Goal: Task Accomplishment & Management: Complete application form

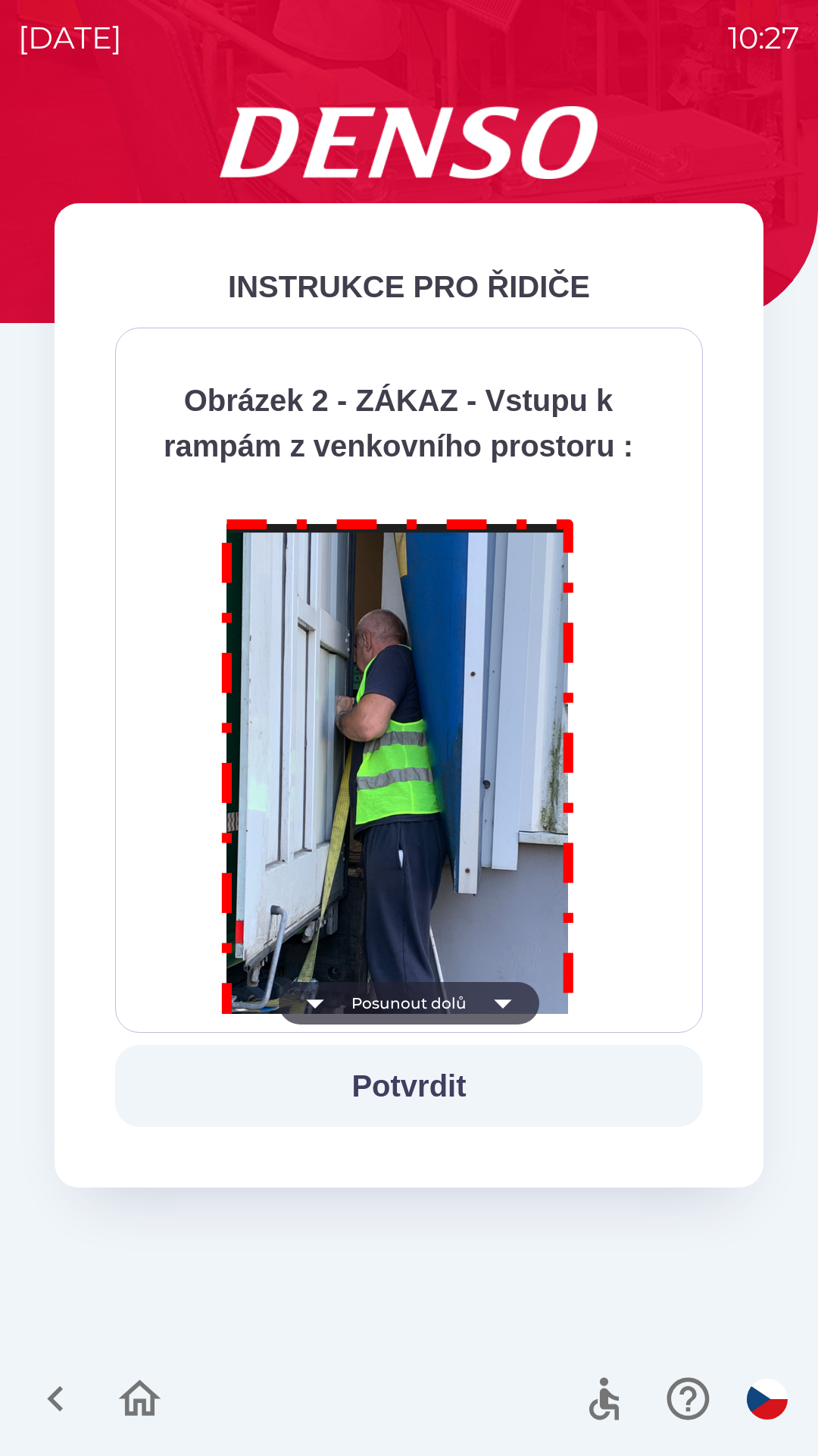
scroll to position [8521, 0]
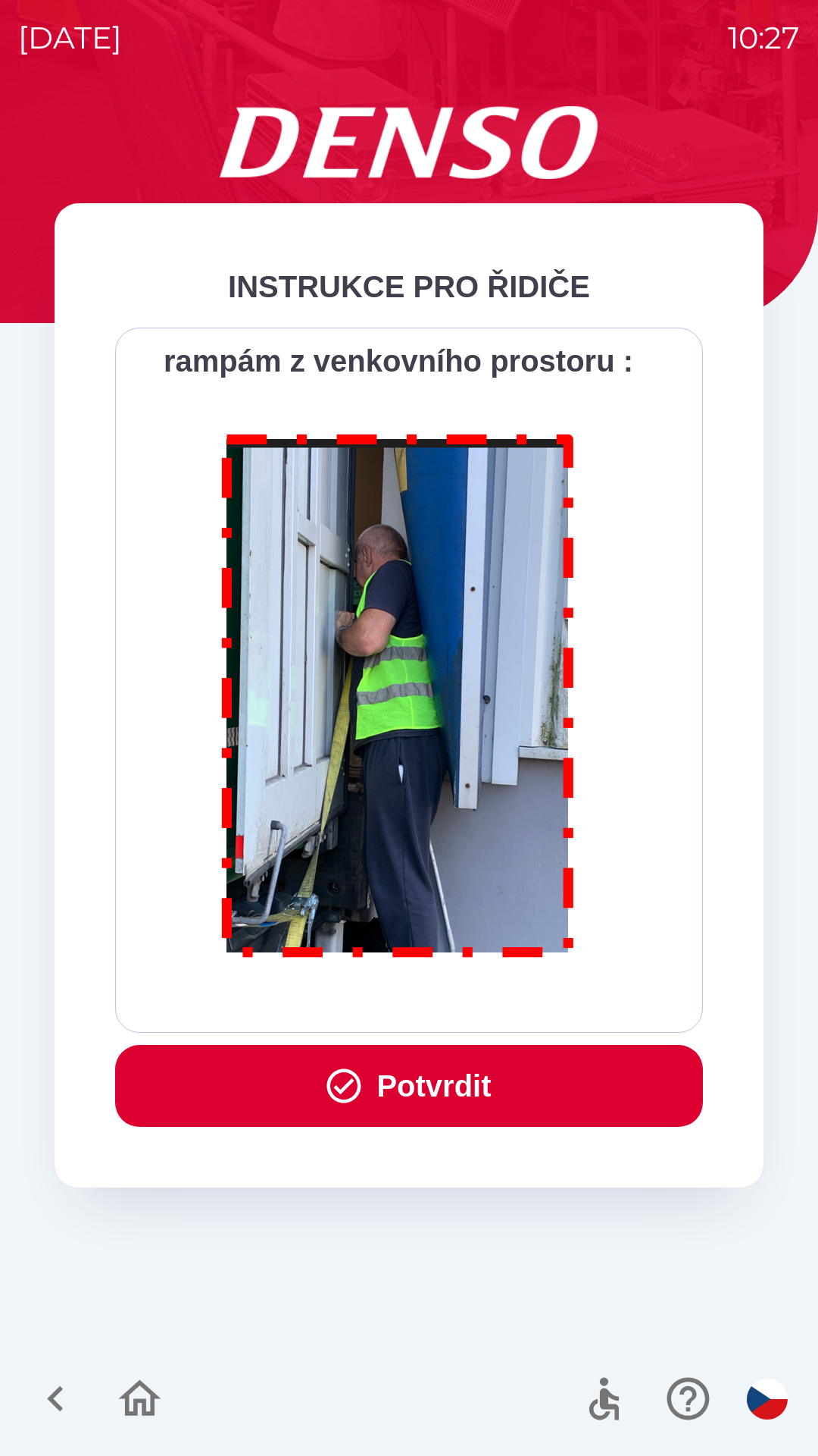
click at [501, 1045] on button "Potvrdit" at bounding box center [409, 1086] width 588 height 82
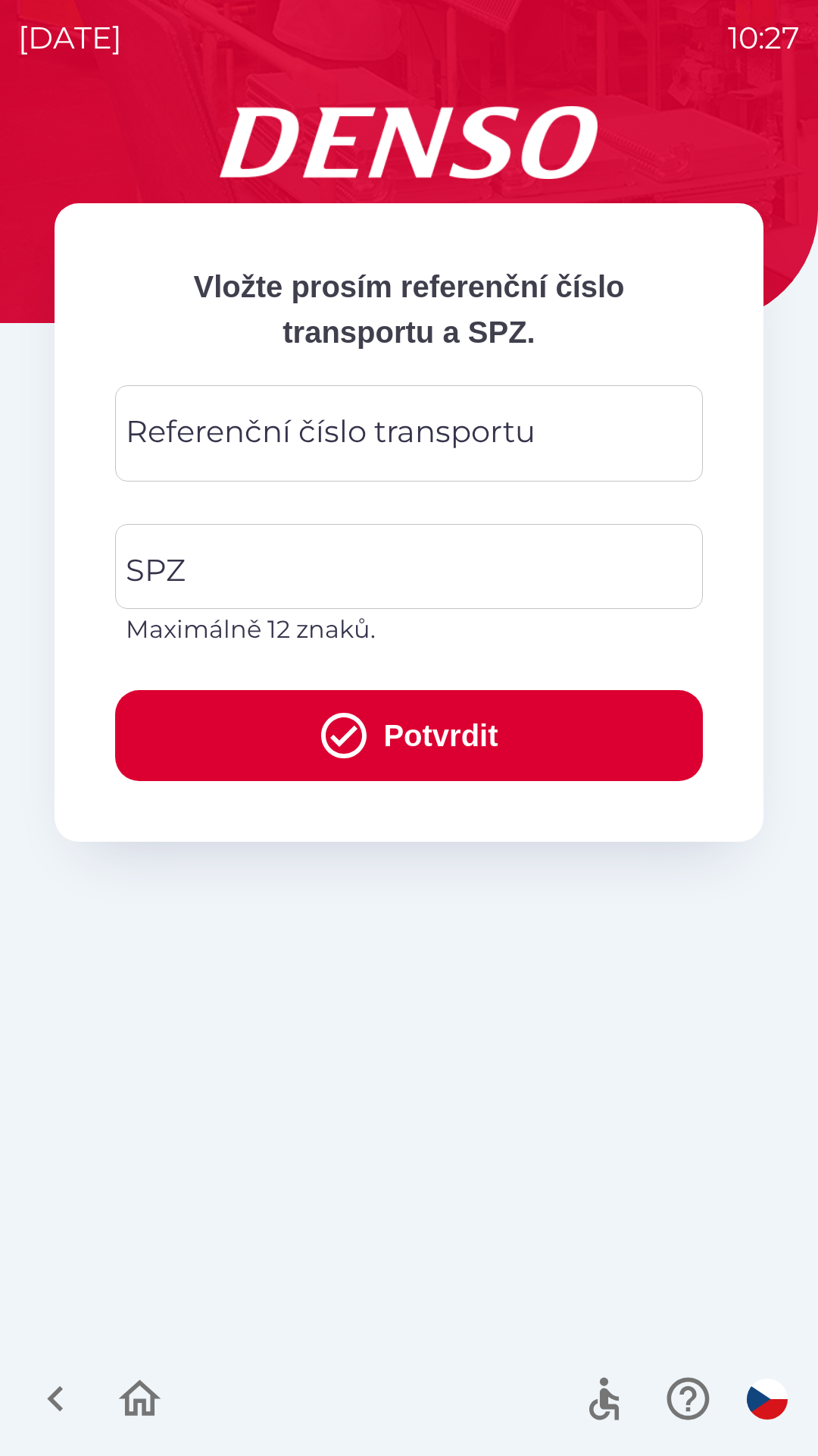
click at [419, 444] on div "Referenční číslo transportu Referenční číslo transportu" at bounding box center [409, 433] width 588 height 96
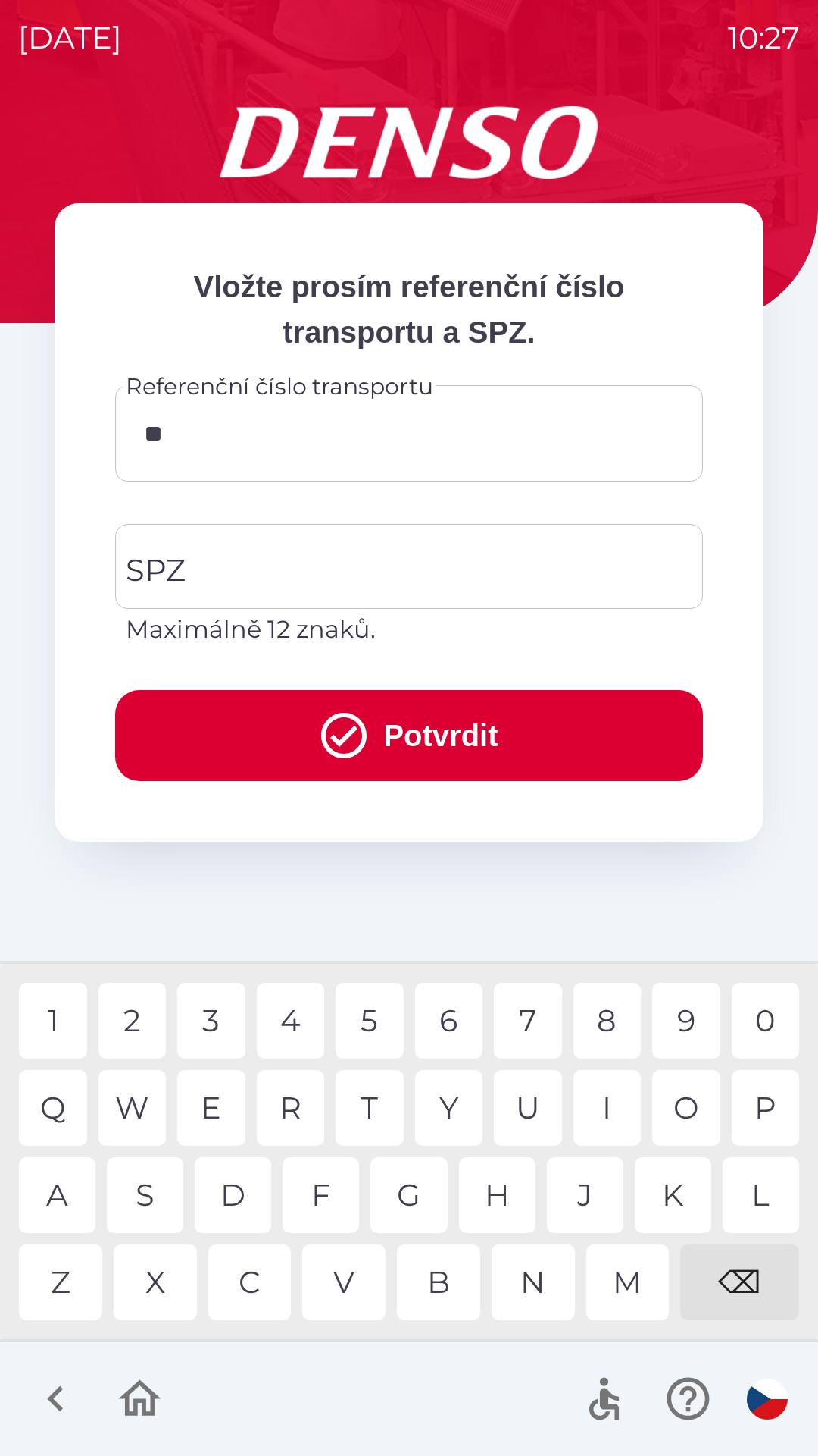
click at [303, 1032] on div "4" at bounding box center [291, 1020] width 68 height 76
click at [434, 1024] on div "6" at bounding box center [449, 1020] width 68 height 76
click at [601, 1028] on div "8" at bounding box center [607, 1020] width 68 height 76
type input "******"
click at [329, 579] on input "SPZ" at bounding box center [397, 566] width 551 height 71
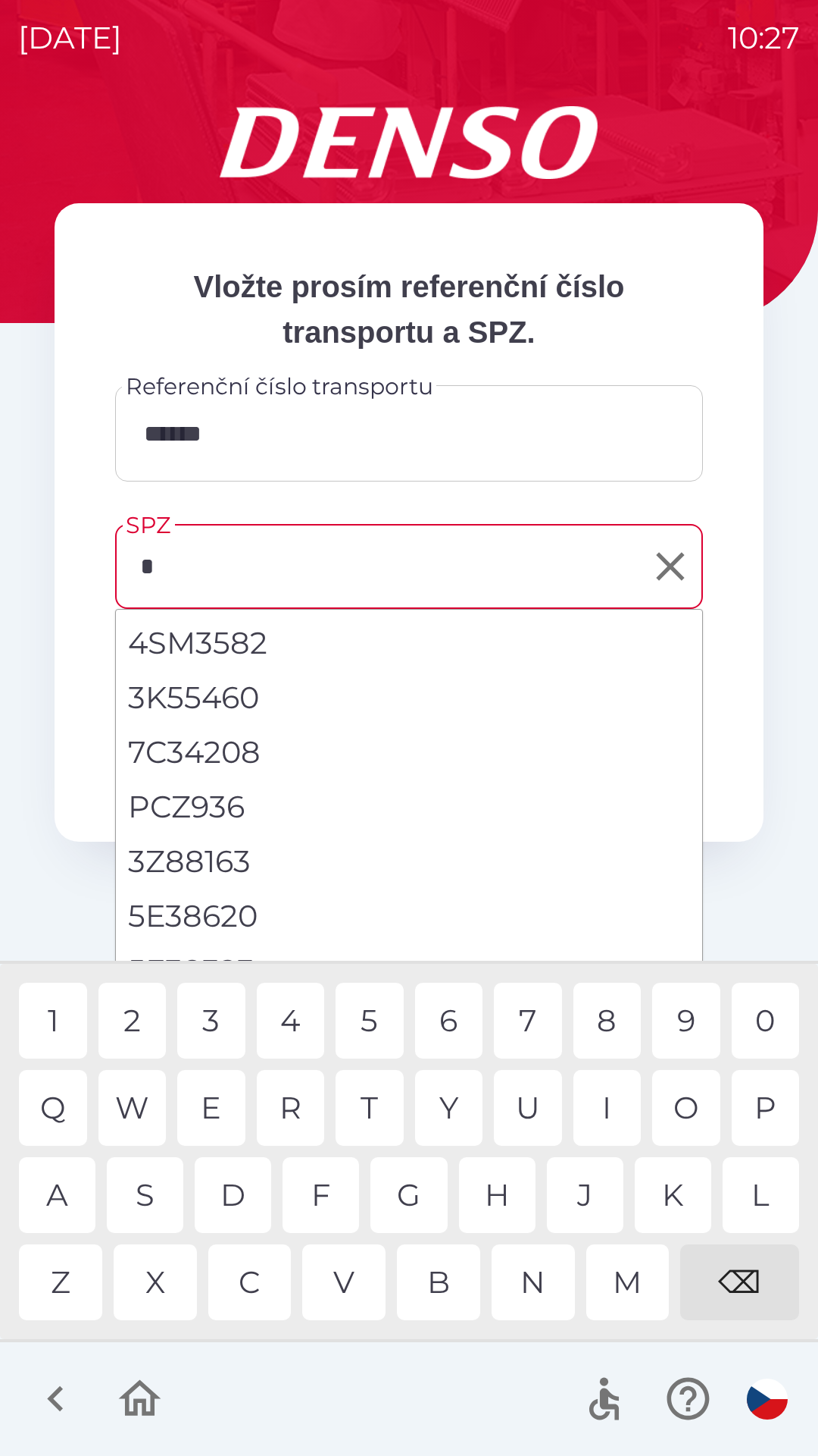
click at [222, 1018] on div "3" at bounding box center [211, 1020] width 68 height 76
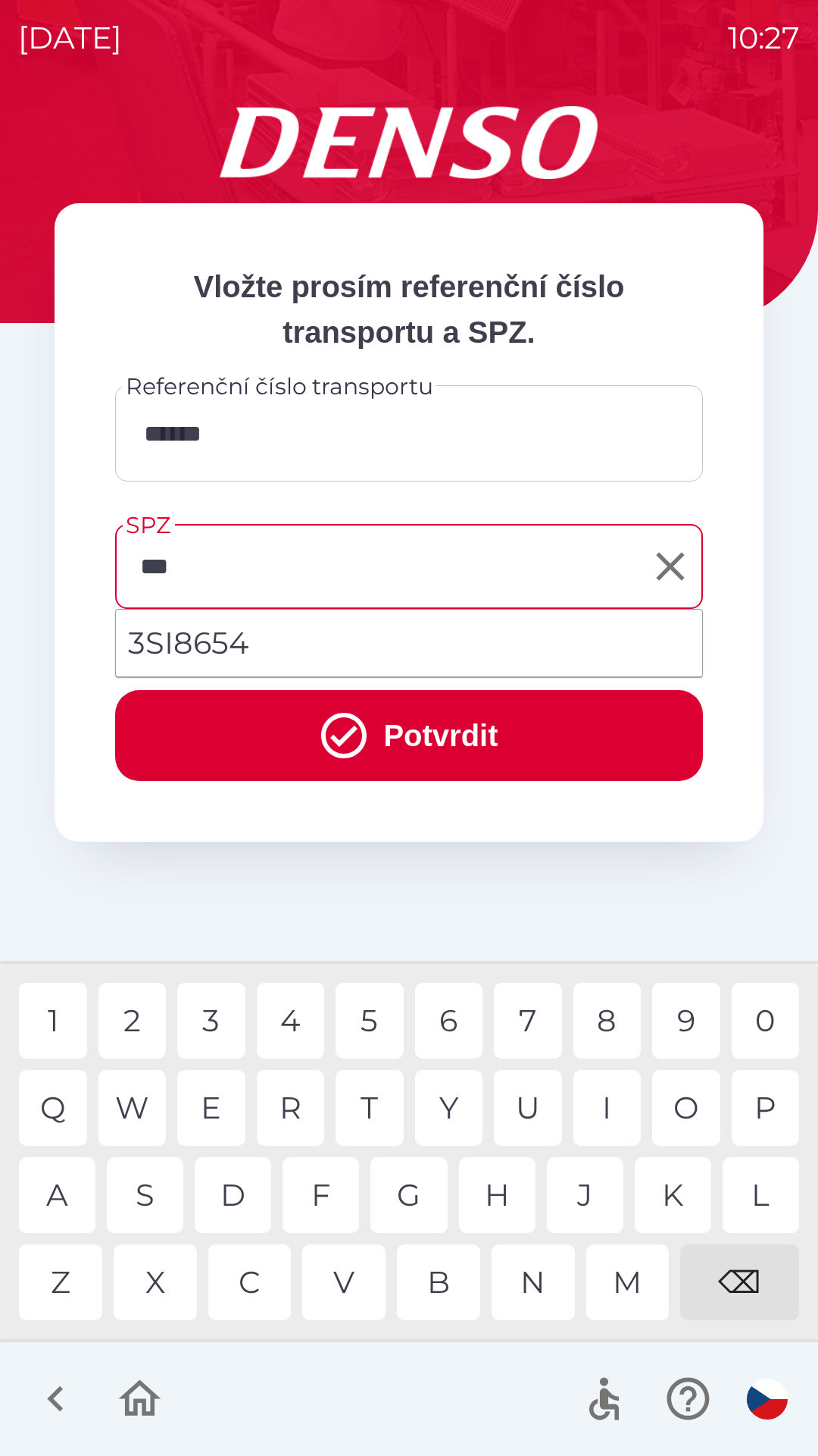
click at [320, 636] on li "3SI8654" at bounding box center [409, 643] width 587 height 54
type input "*******"
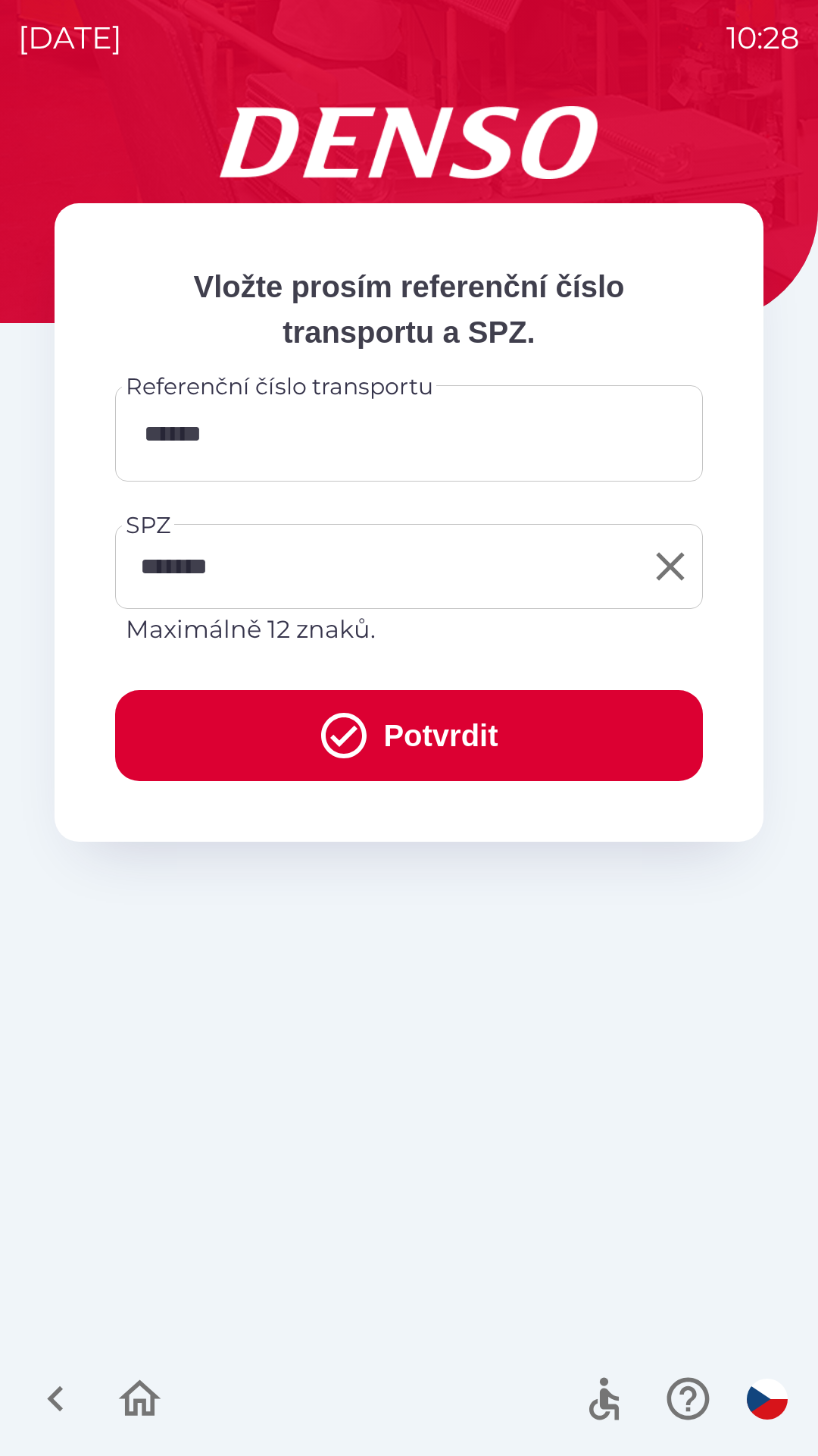
click at [434, 705] on button "Potvrdit" at bounding box center [409, 736] width 588 height 91
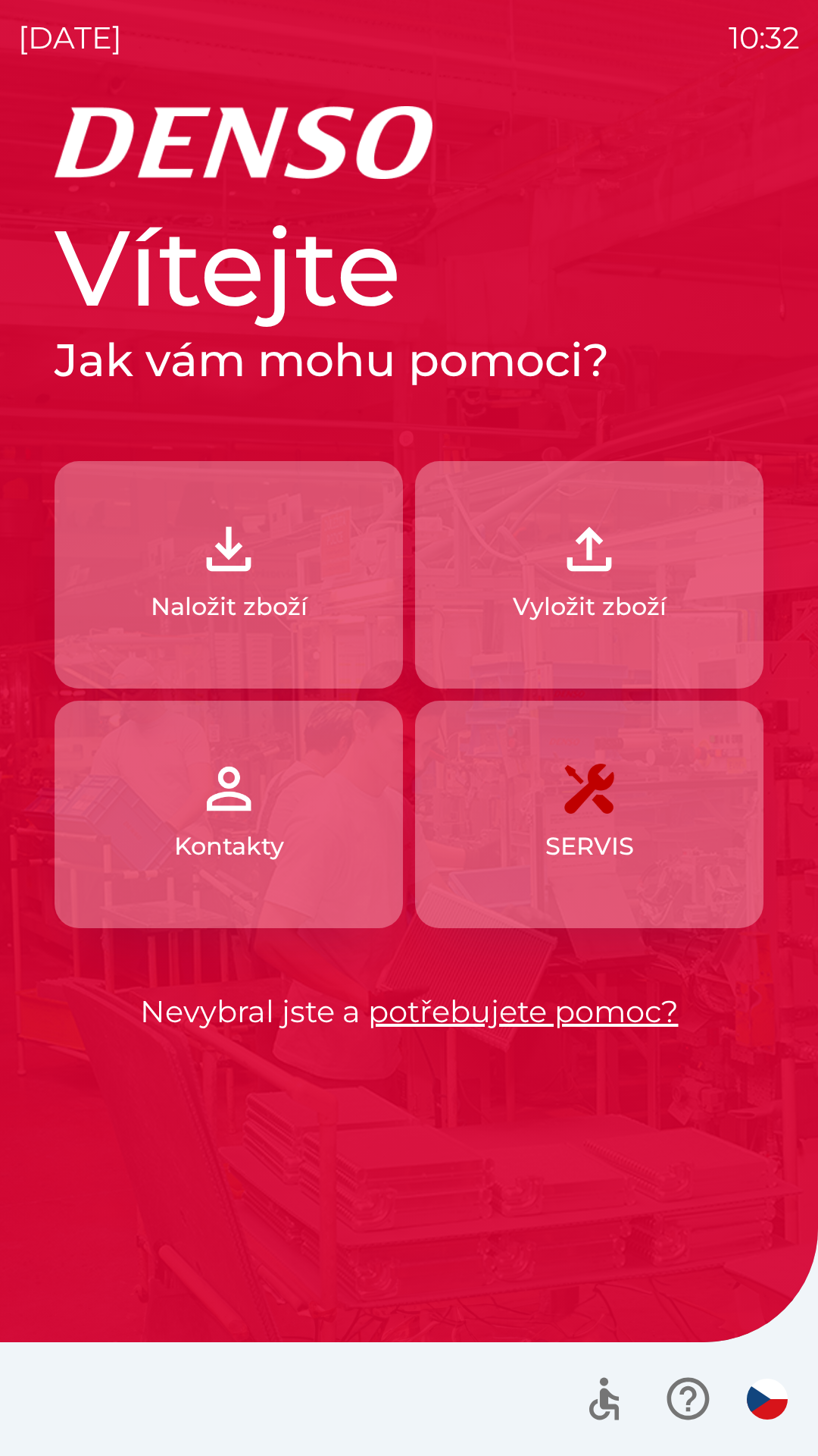
click at [253, 572] on img "button" at bounding box center [228, 549] width 66 height 66
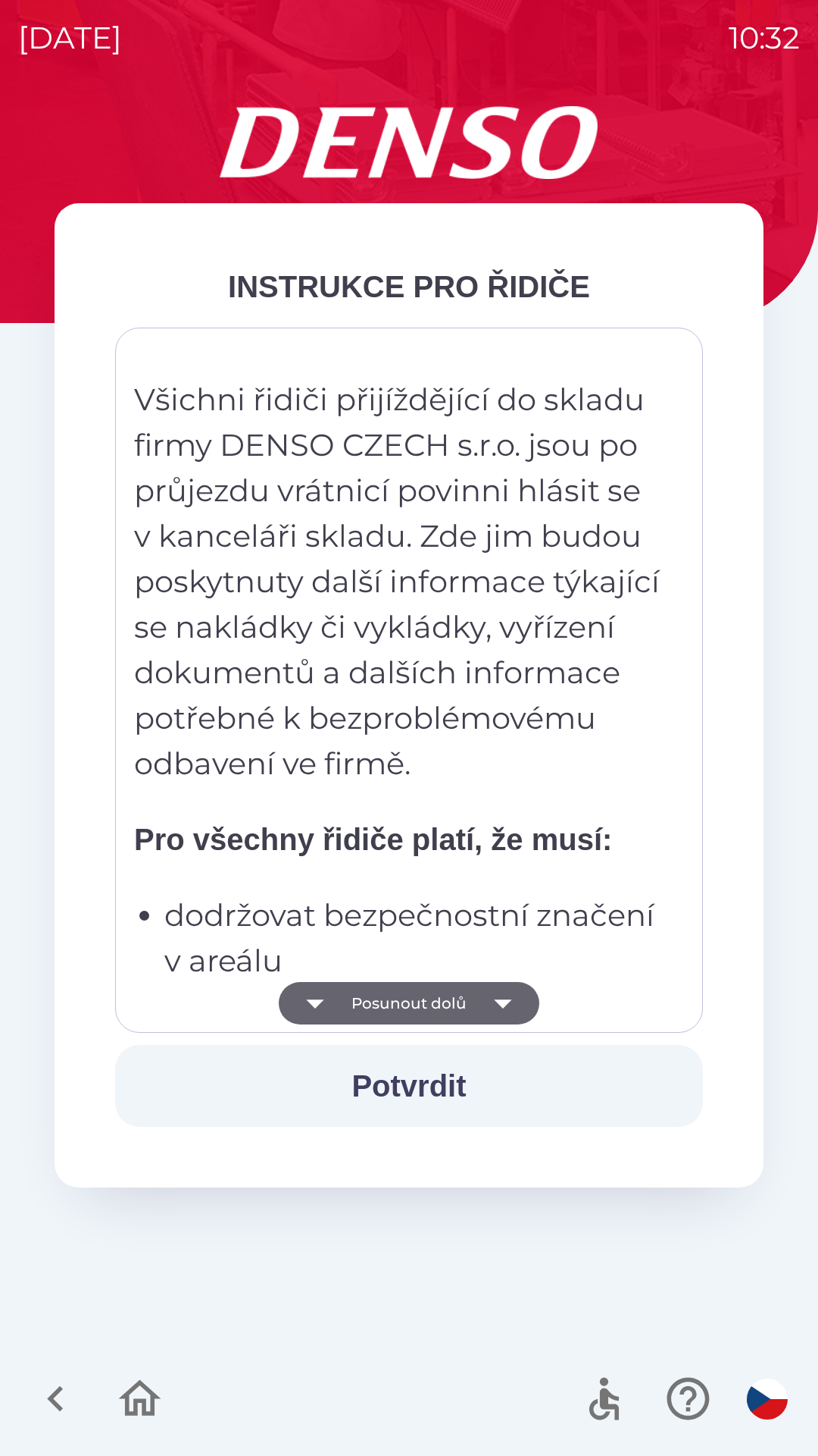
click at [509, 1000] on icon "button" at bounding box center [503, 1004] width 18 height 9
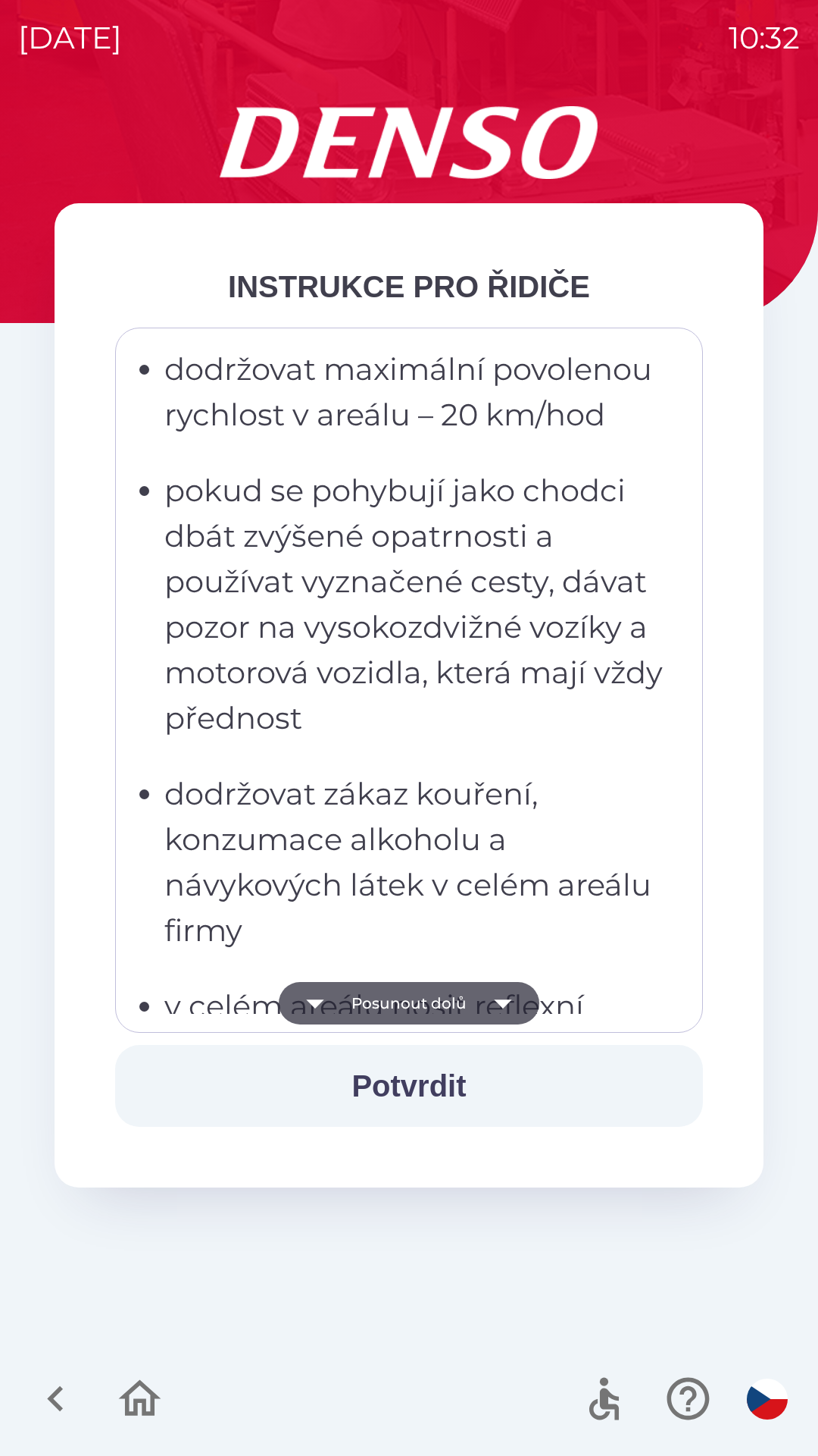
click at [479, 1012] on button "Posunout dolů" at bounding box center [409, 1003] width 261 height 42
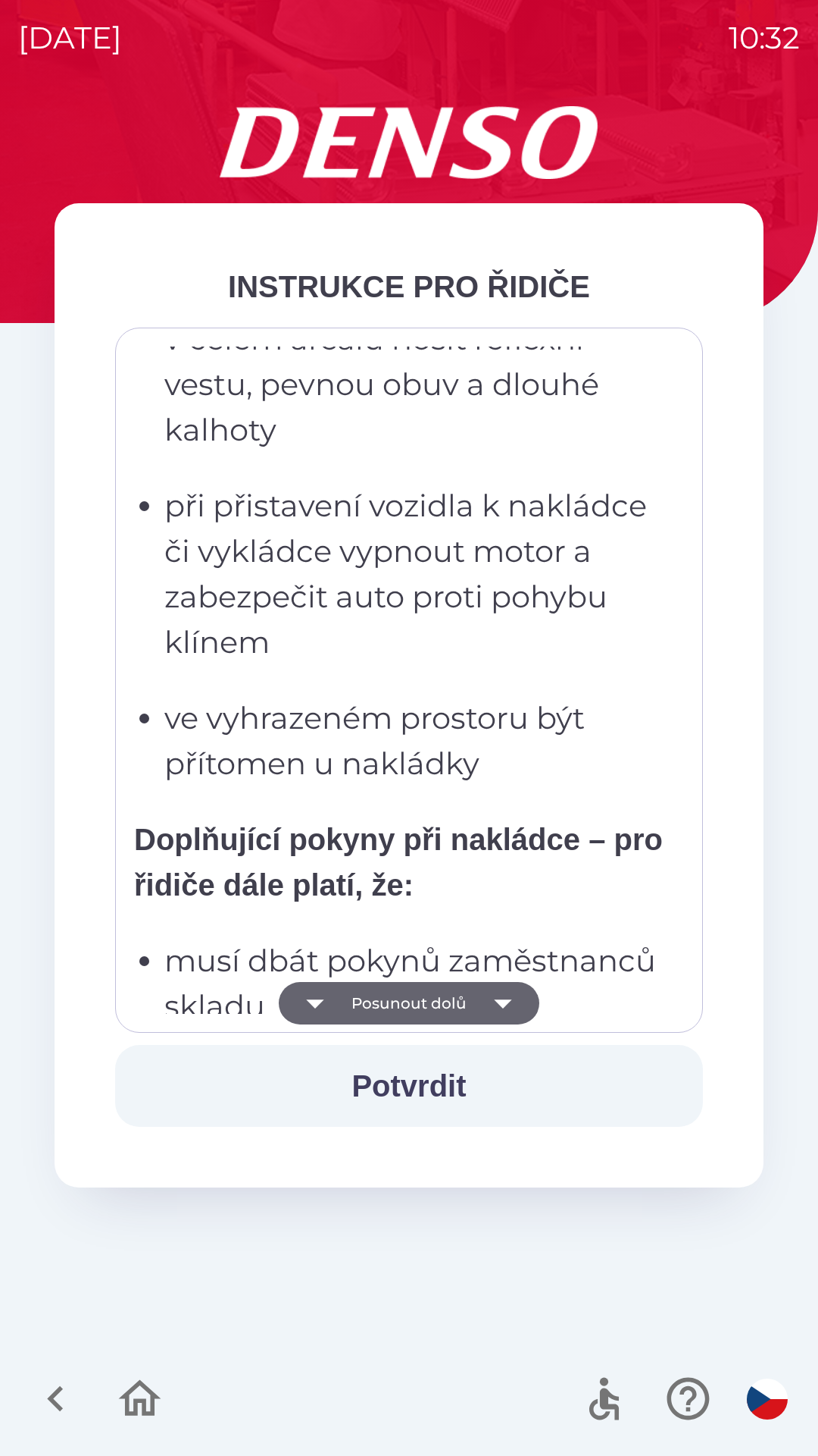
click at [472, 1016] on button "Posunout dolů" at bounding box center [409, 1003] width 261 height 42
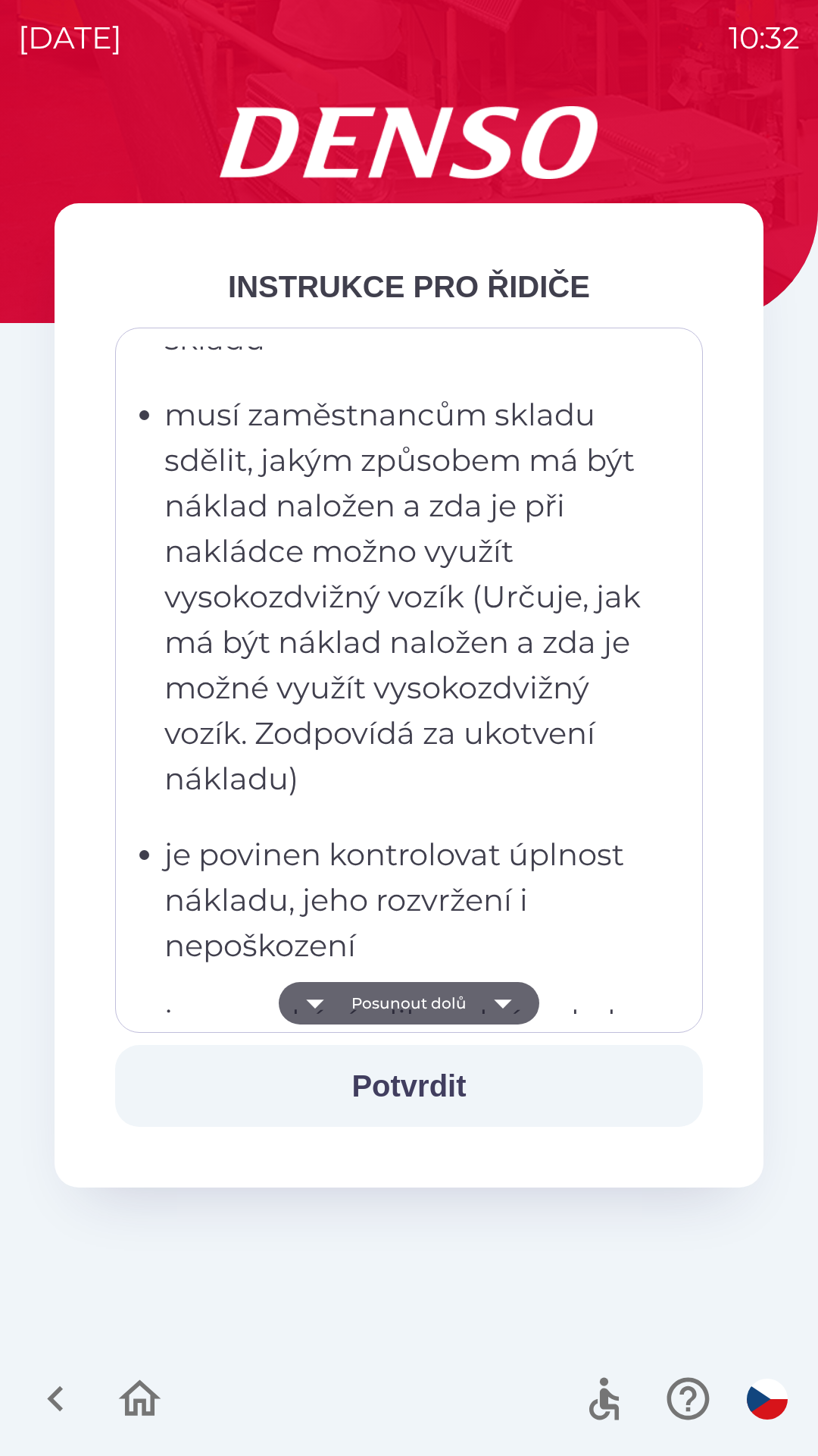
click at [420, 1089] on button "Potvrdit" at bounding box center [409, 1086] width 588 height 82
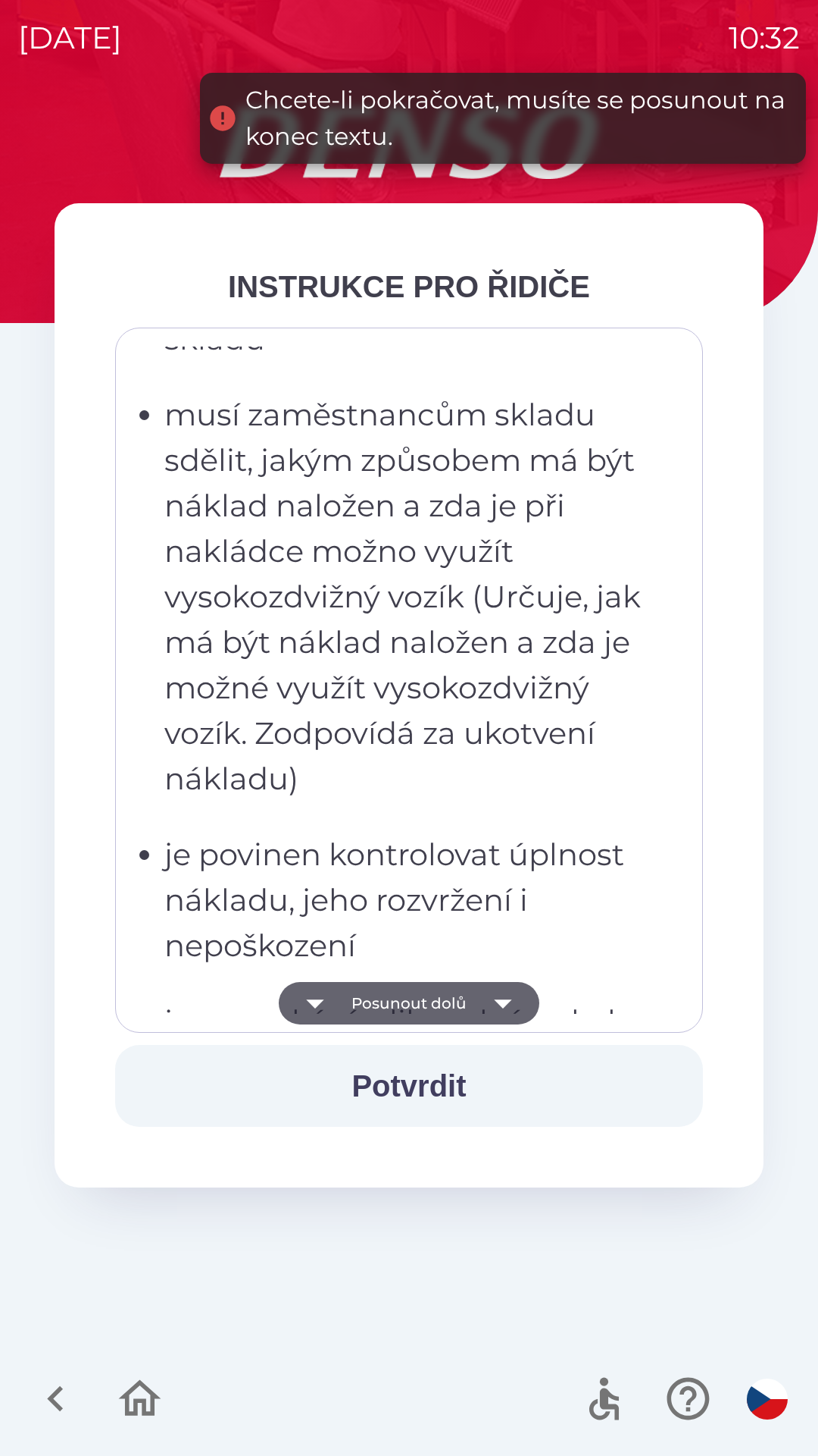
click at [418, 1084] on button "Potvrdit" at bounding box center [409, 1086] width 588 height 82
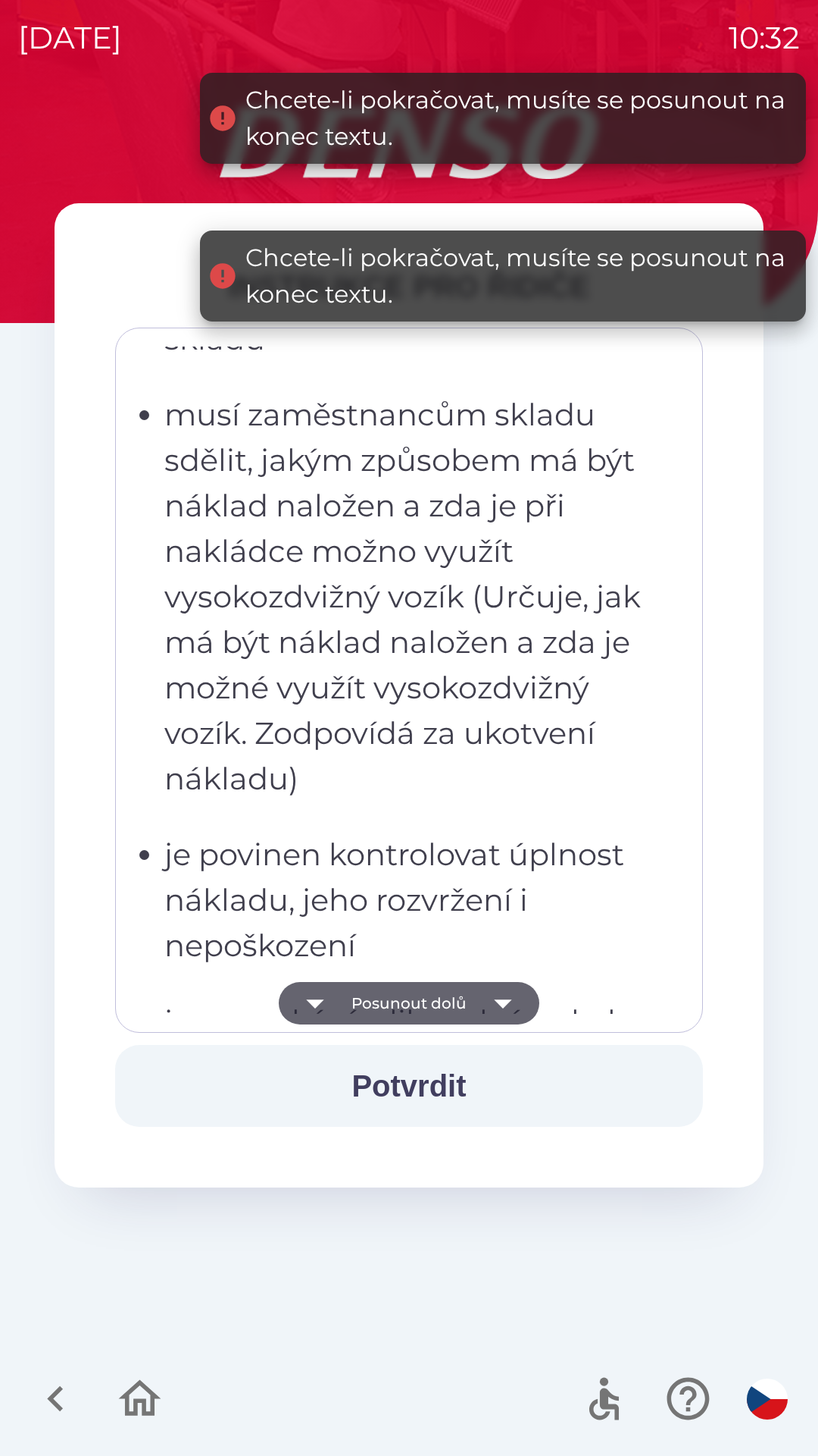
click at [433, 1088] on button "Potvrdit" at bounding box center [409, 1086] width 588 height 82
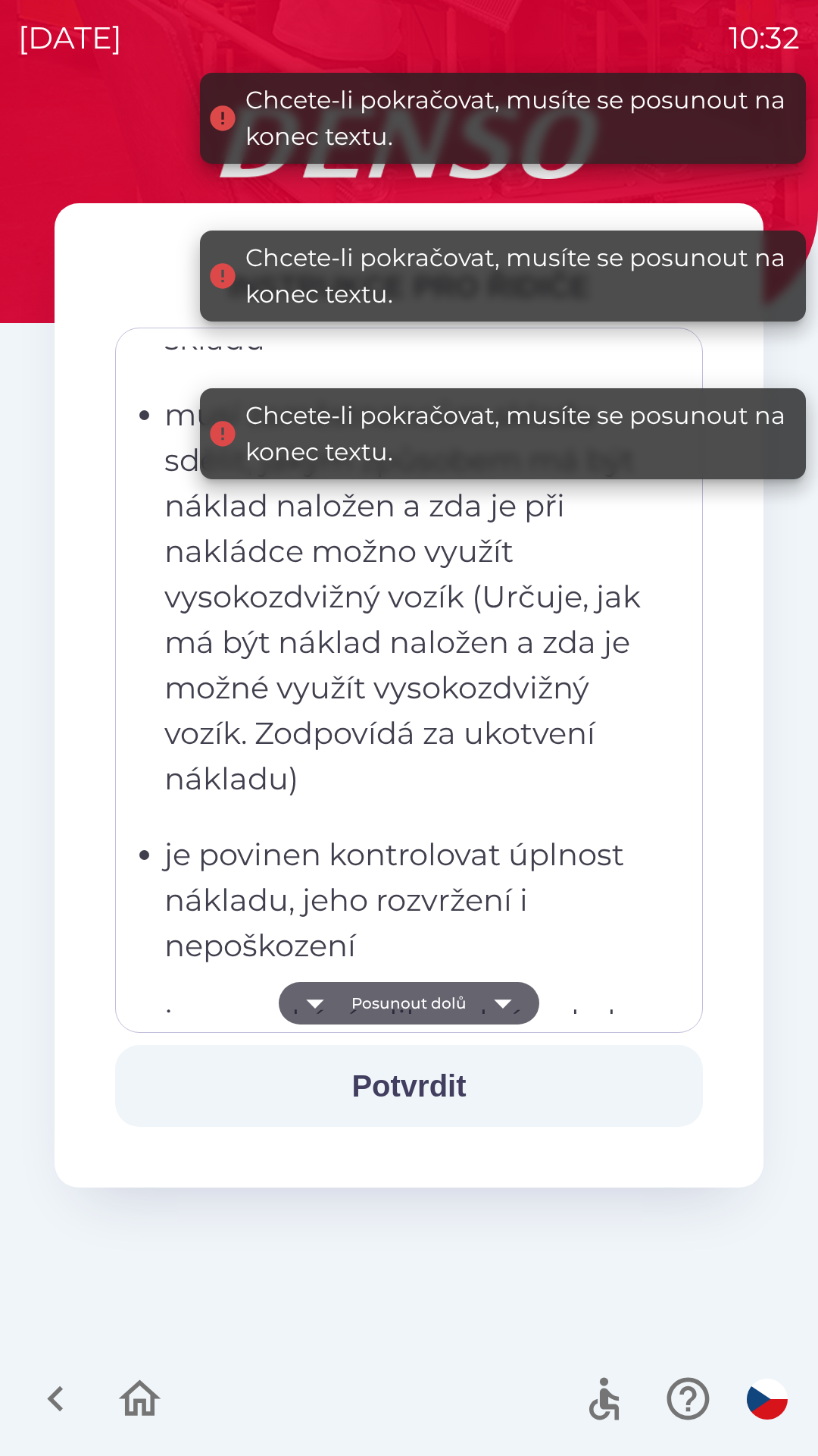
click at [439, 1075] on button "Potvrdit" at bounding box center [409, 1086] width 588 height 82
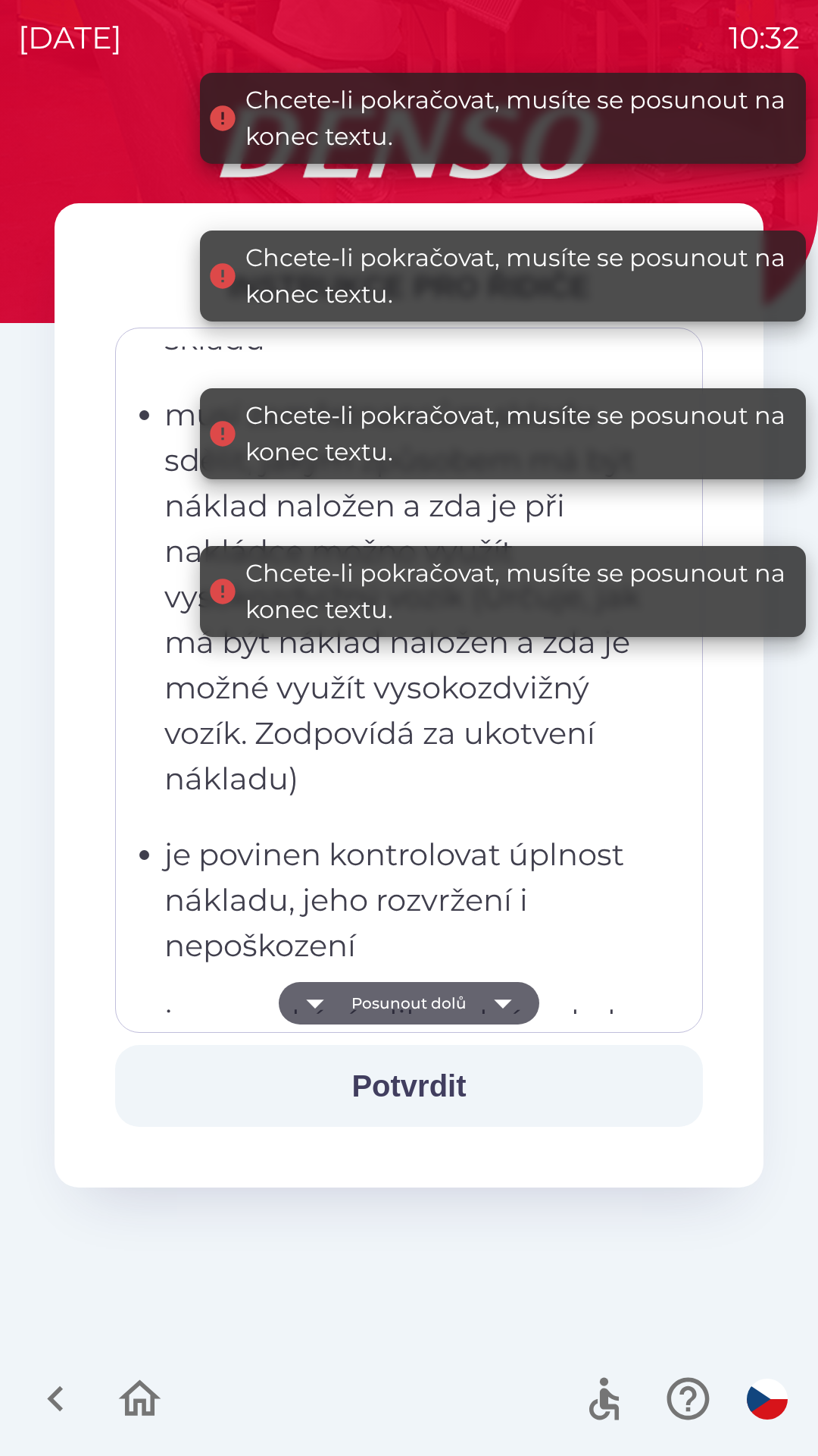
click at [451, 1100] on button "Potvrdit" at bounding box center [409, 1086] width 588 height 82
click at [459, 1091] on button "Potvrdit" at bounding box center [409, 1086] width 588 height 82
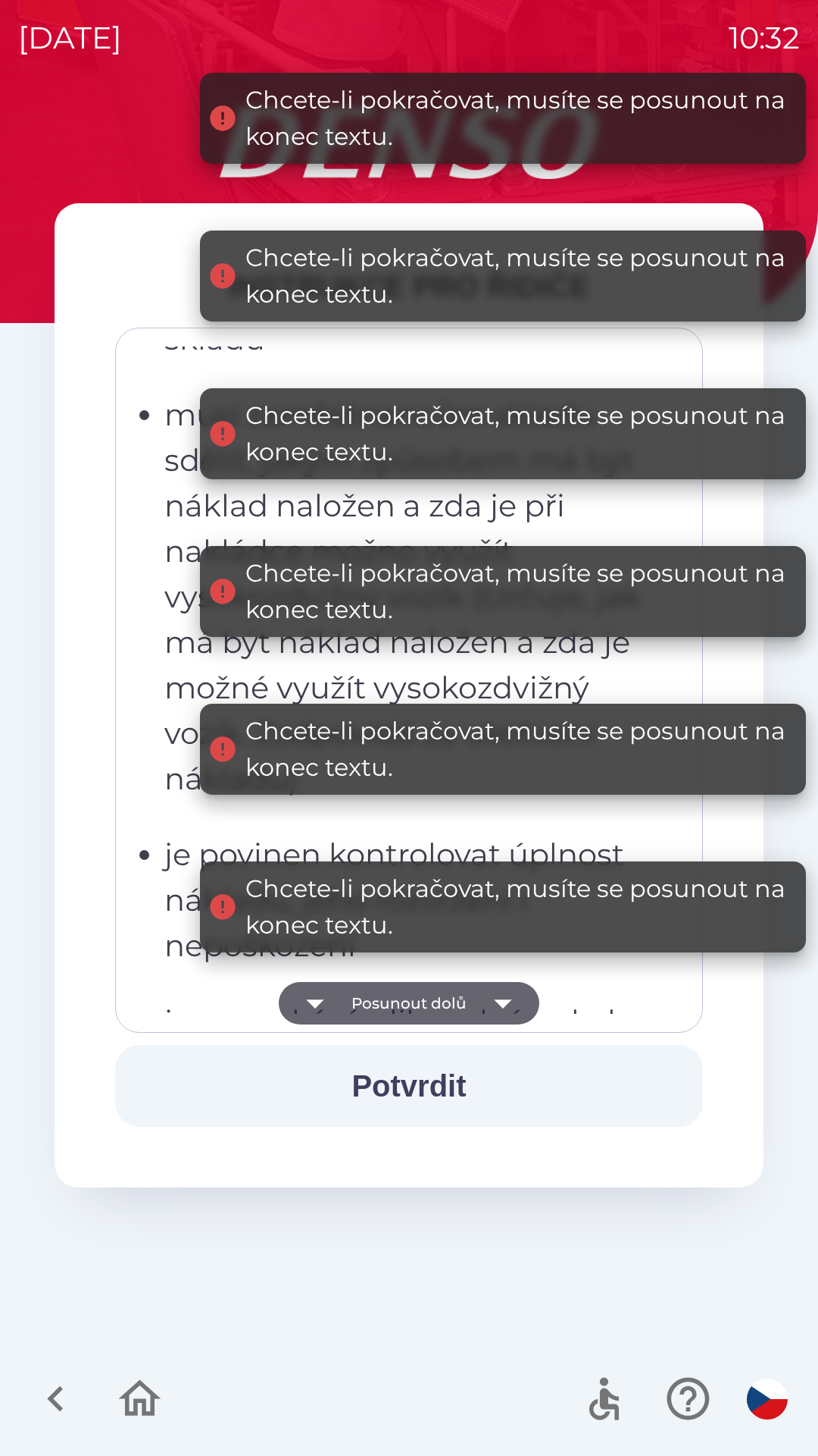
click at [449, 1092] on button "Potvrdit" at bounding box center [409, 1086] width 588 height 82
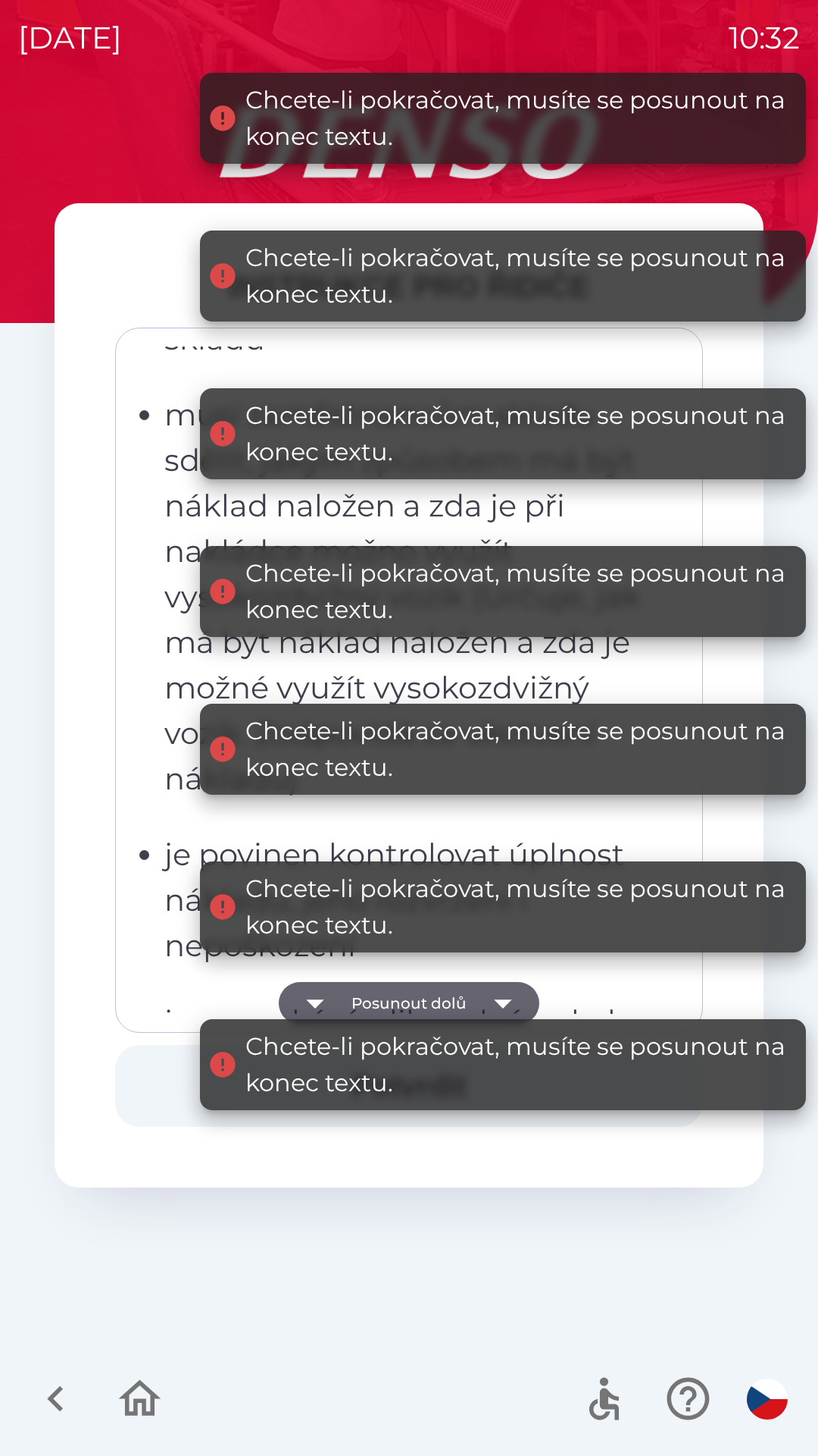
click at [447, 1087] on div "Chcete-li pokračovat, musíte se posunout na konec textu." at bounding box center [519, 1064] width 546 height 73
click at [444, 1091] on div "Chcete-li pokračovat, musíte se posunout na konec textu." at bounding box center [519, 1064] width 546 height 73
click at [456, 1104] on div "Chcete-li pokračovat, musíte se posunout na konec textu." at bounding box center [503, 1064] width 606 height 91
click at [466, 991] on button "Posunout dolů" at bounding box center [409, 1003] width 261 height 42
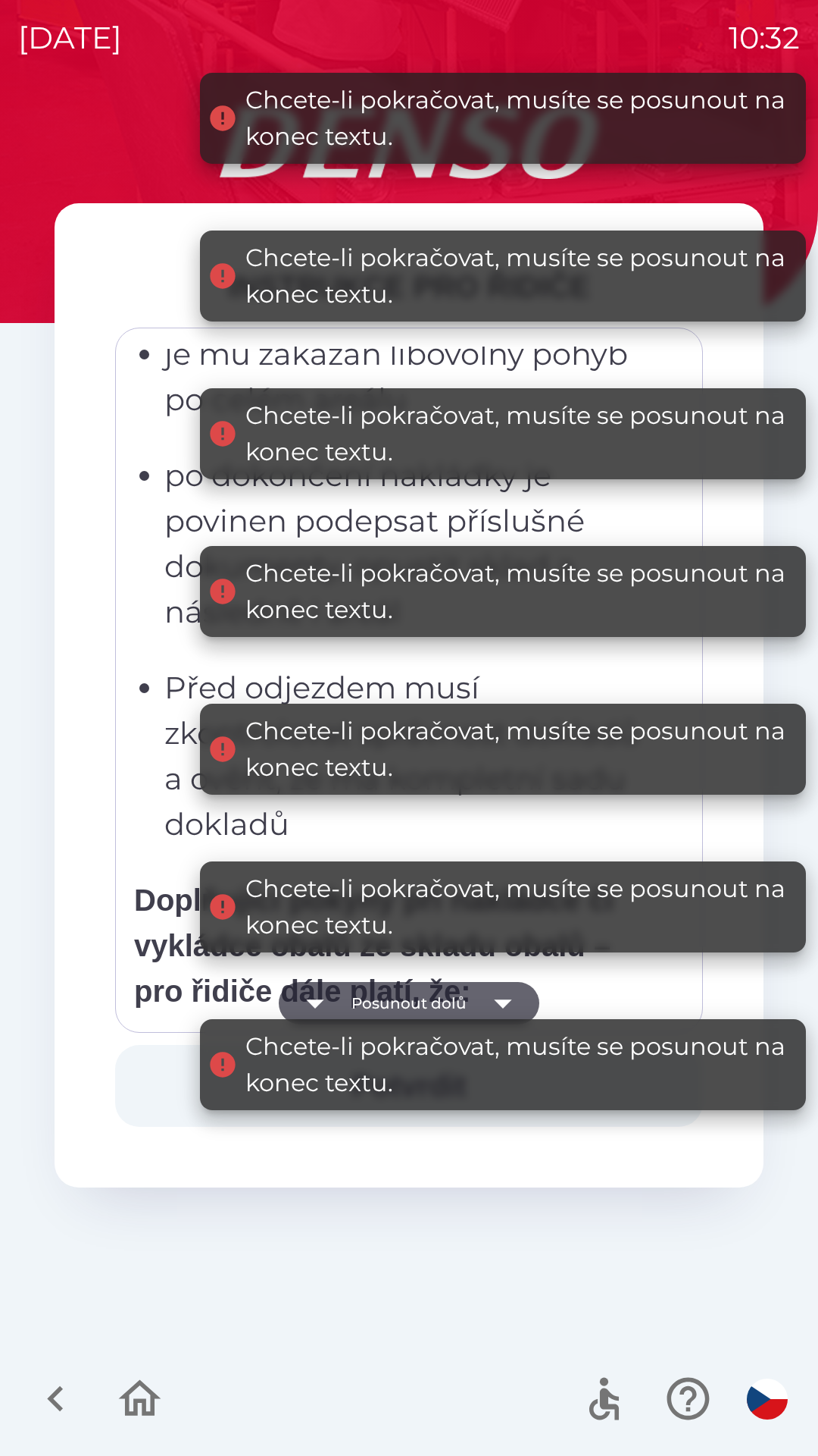
click at [462, 1002] on button "Posunout dolů" at bounding box center [409, 1003] width 261 height 42
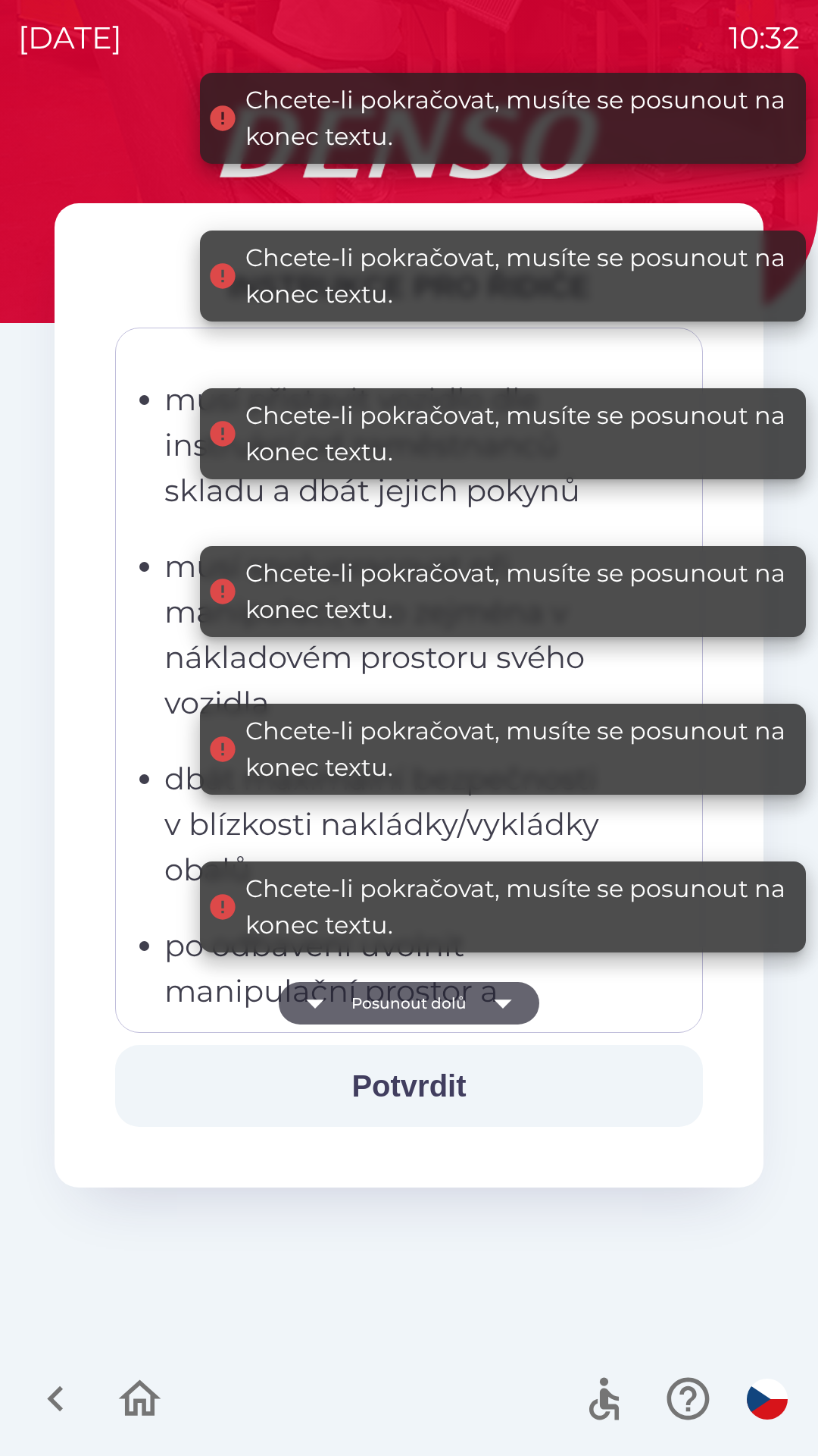
click at [456, 991] on button "Posunout dolů" at bounding box center [409, 1003] width 261 height 42
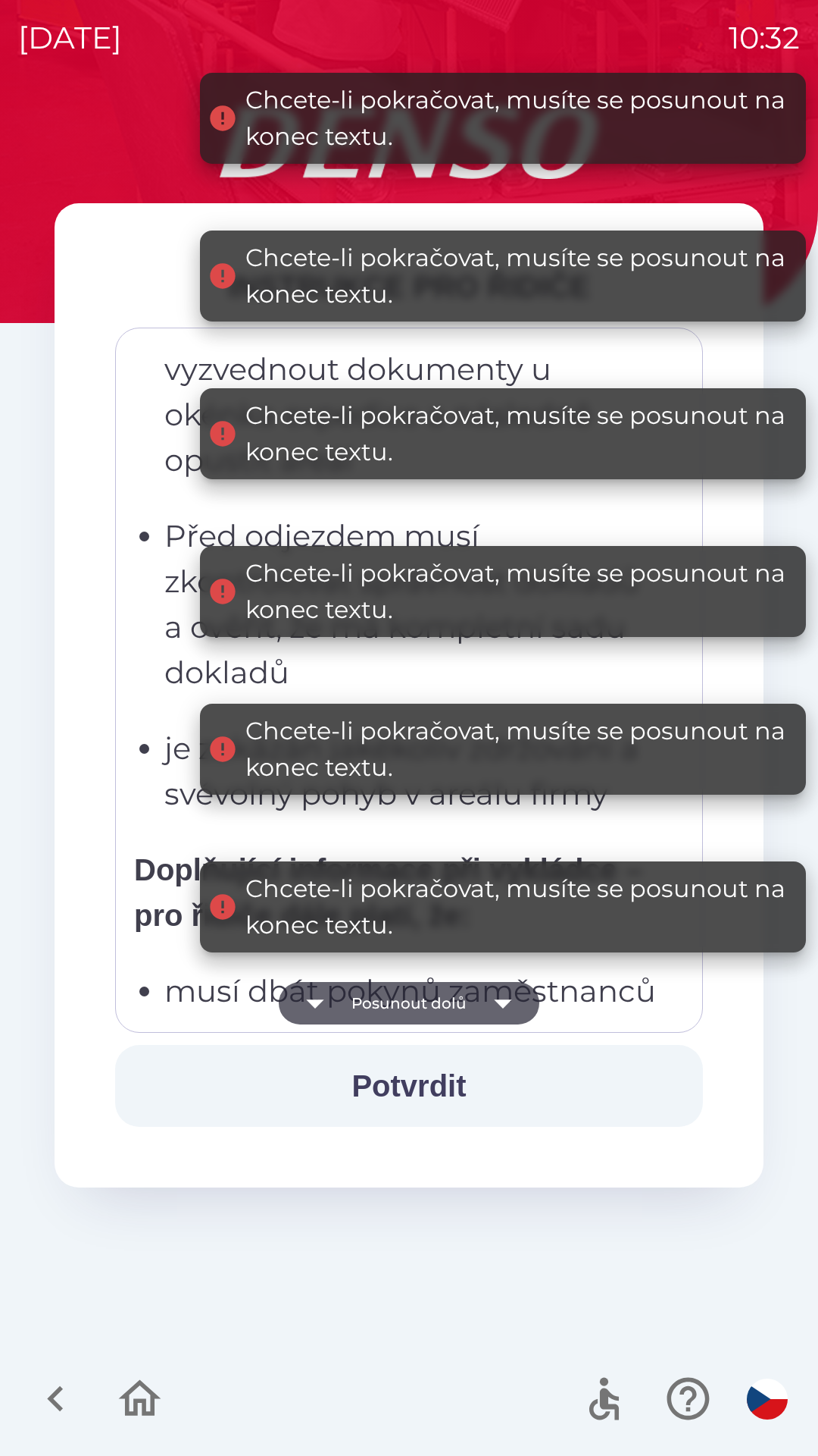
click at [435, 1079] on button "Potvrdit" at bounding box center [409, 1086] width 588 height 82
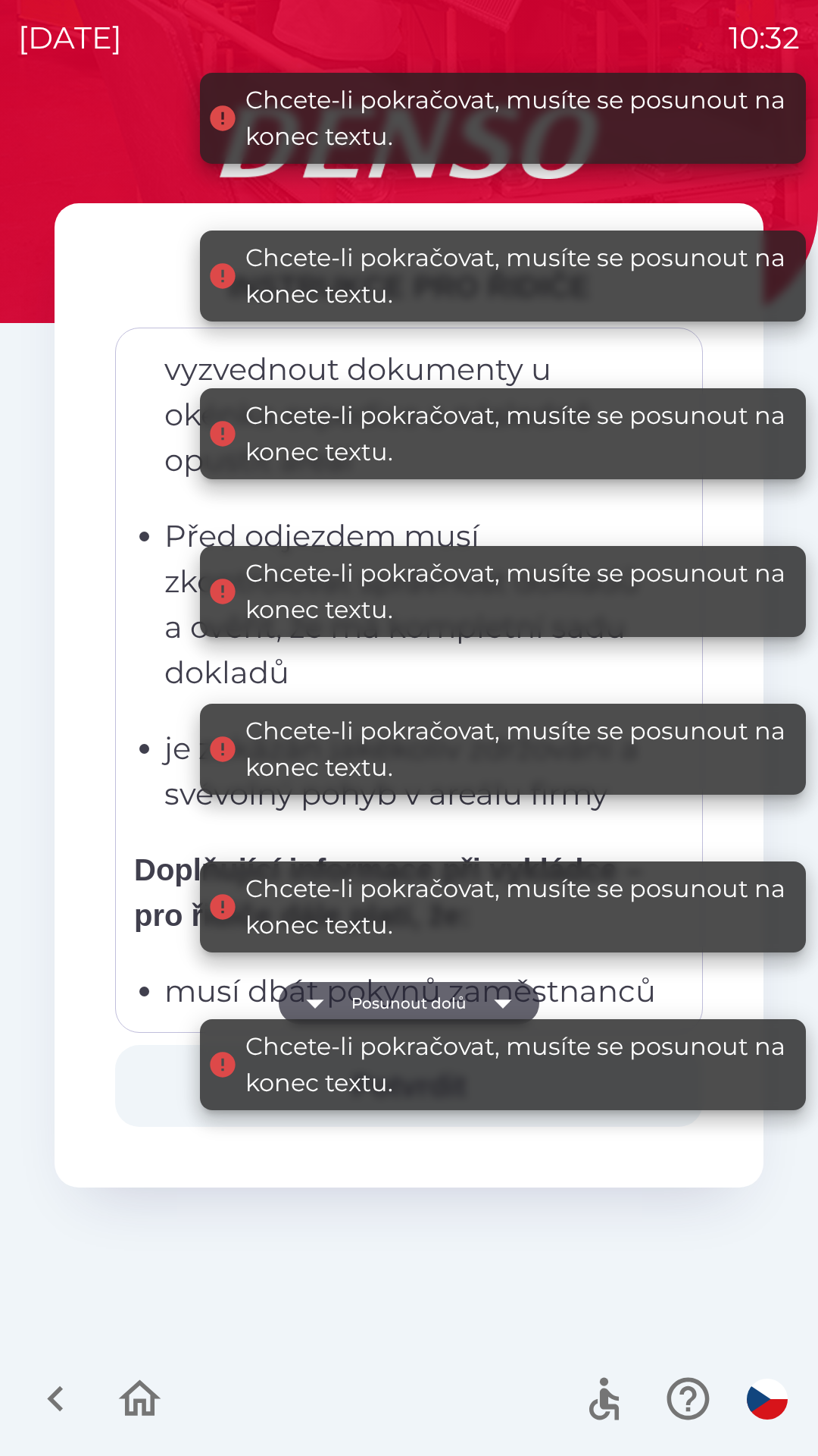
click at [440, 1086] on div "Chcete-li pokračovat, musíte se posunout na konec textu." at bounding box center [519, 1064] width 546 height 73
click at [453, 1103] on div "Chcete-li pokračovat, musíte se posunout na konec textu." at bounding box center [503, 1064] width 606 height 91
click at [458, 1007] on button "Posunout dolů" at bounding box center [409, 1003] width 261 height 42
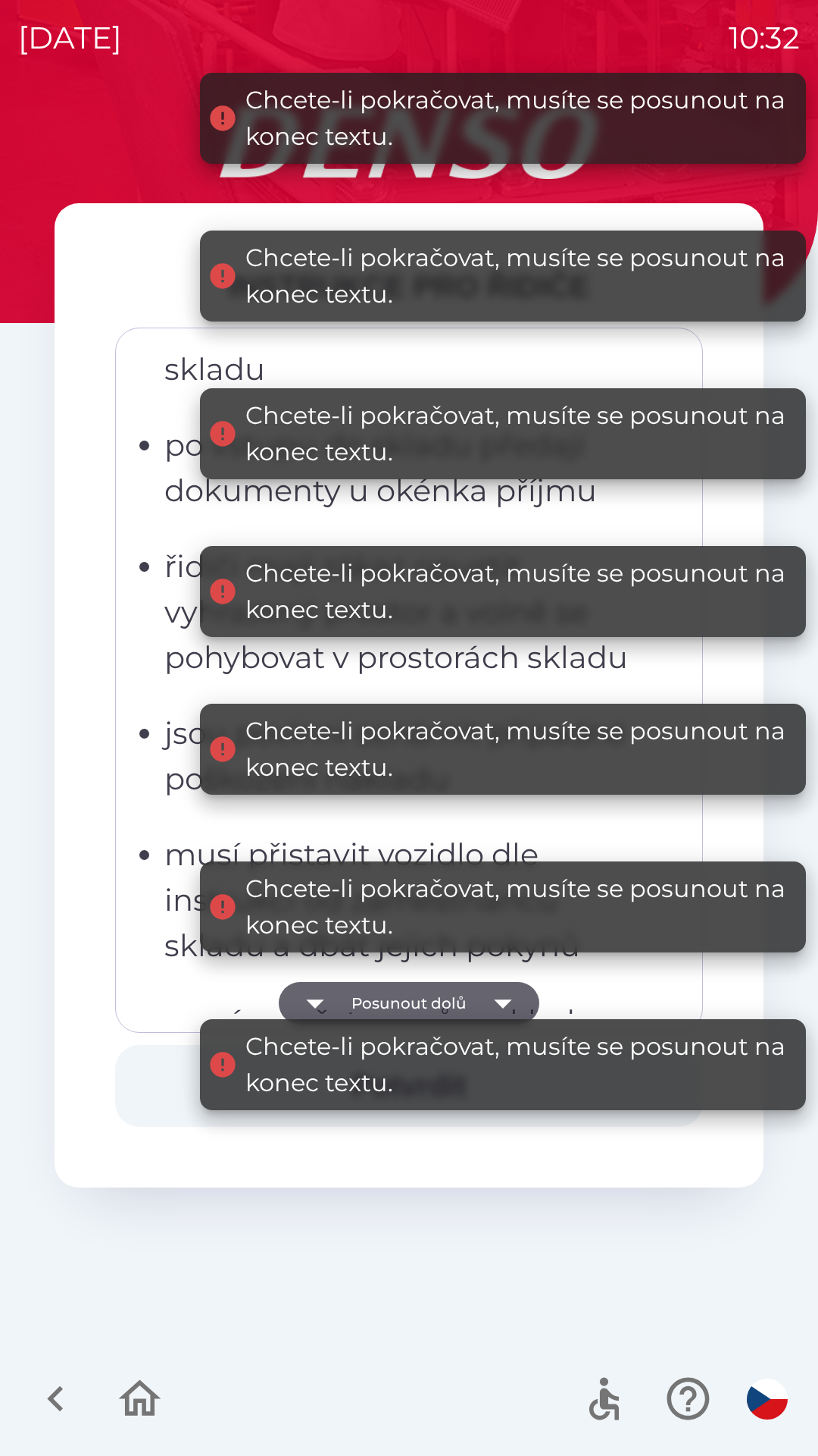
click at [476, 999] on button "Posunout dolů" at bounding box center [409, 1003] width 261 height 42
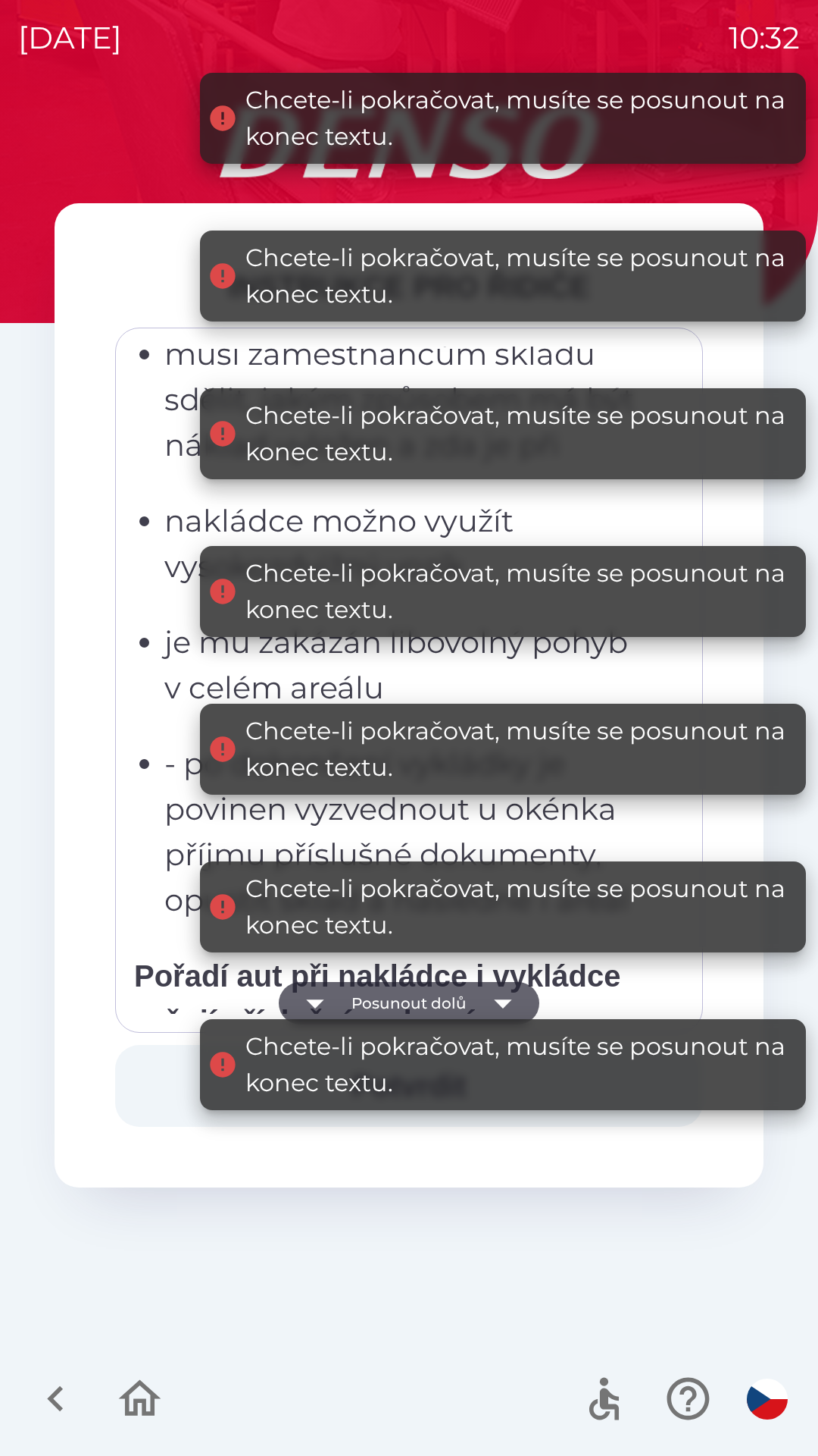
click at [484, 1008] on icon "button" at bounding box center [503, 1003] width 42 height 42
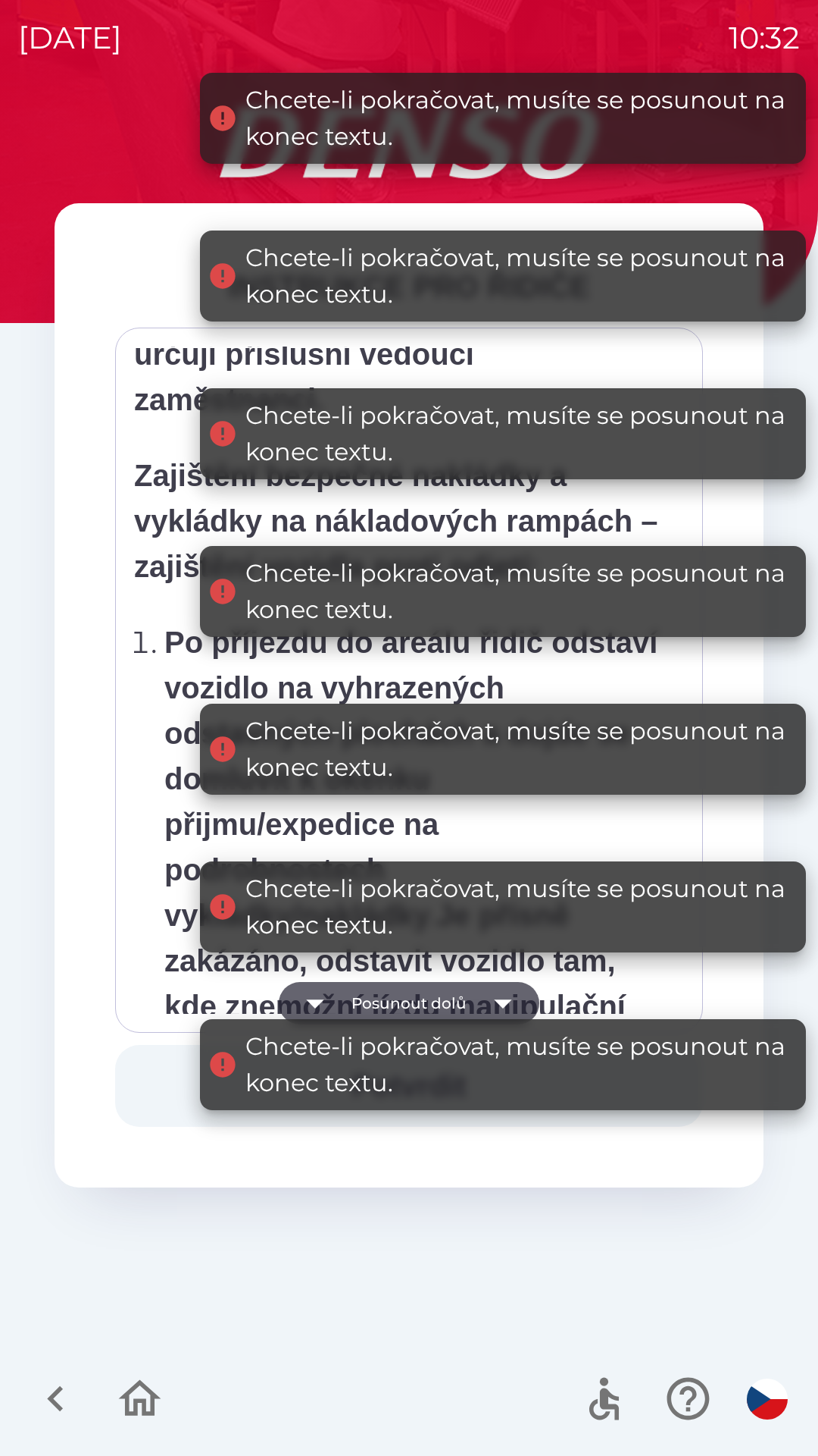
click at [464, 998] on button "Posunout dolů" at bounding box center [409, 1003] width 261 height 42
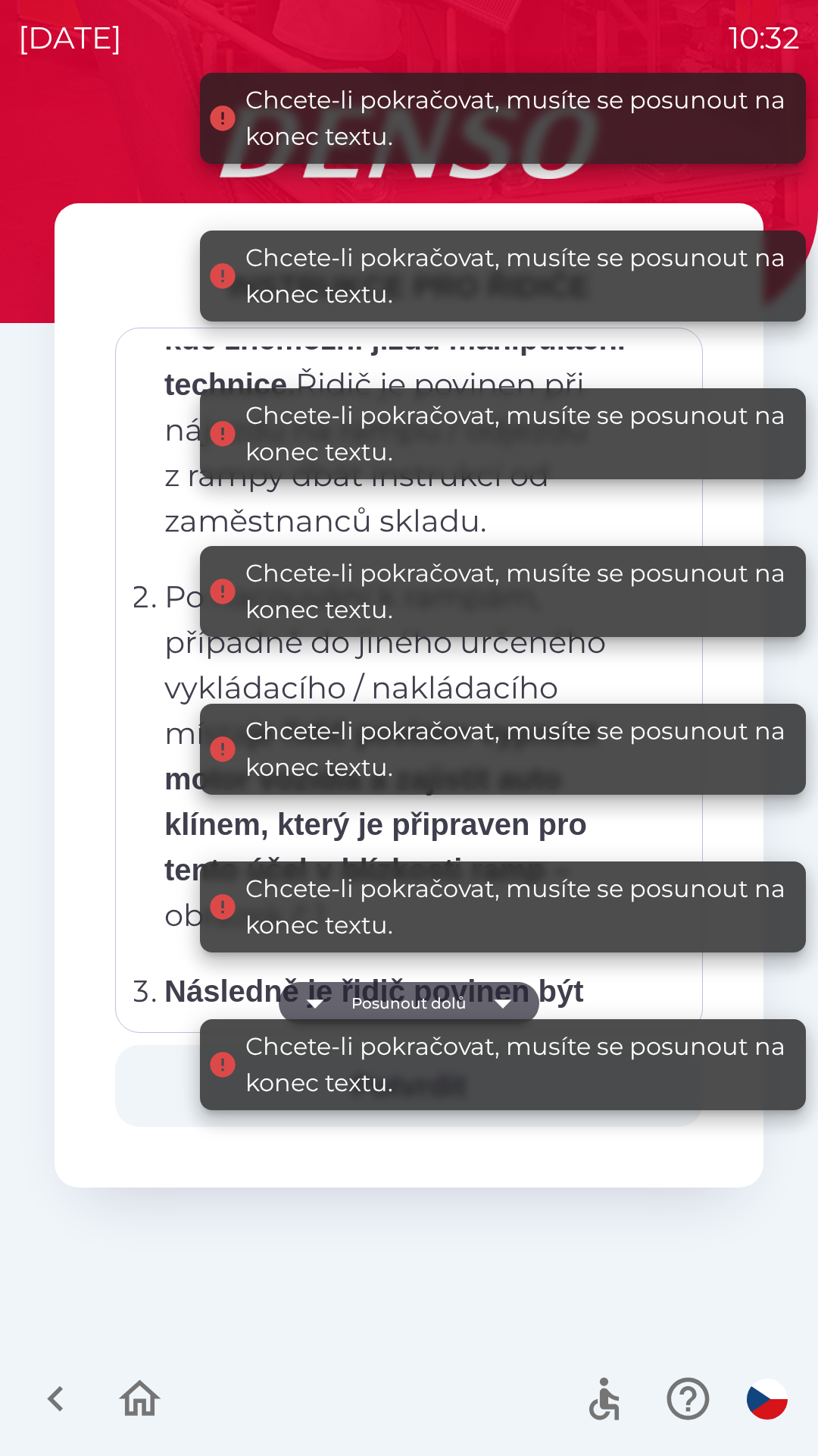
click at [459, 995] on button "Posunout dolů" at bounding box center [409, 1003] width 261 height 42
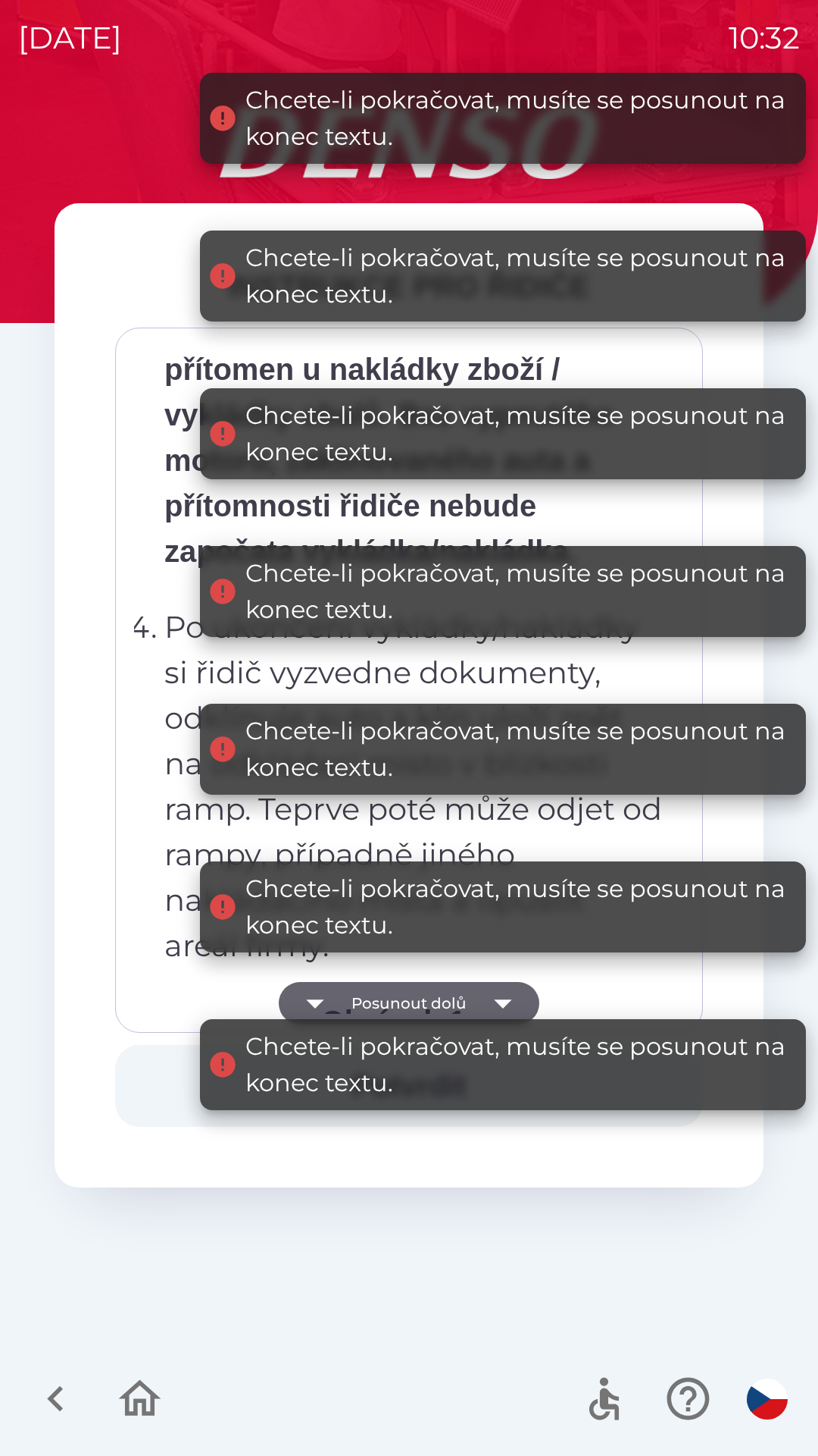
click at [443, 1010] on button "Posunout dolů" at bounding box center [409, 1003] width 261 height 42
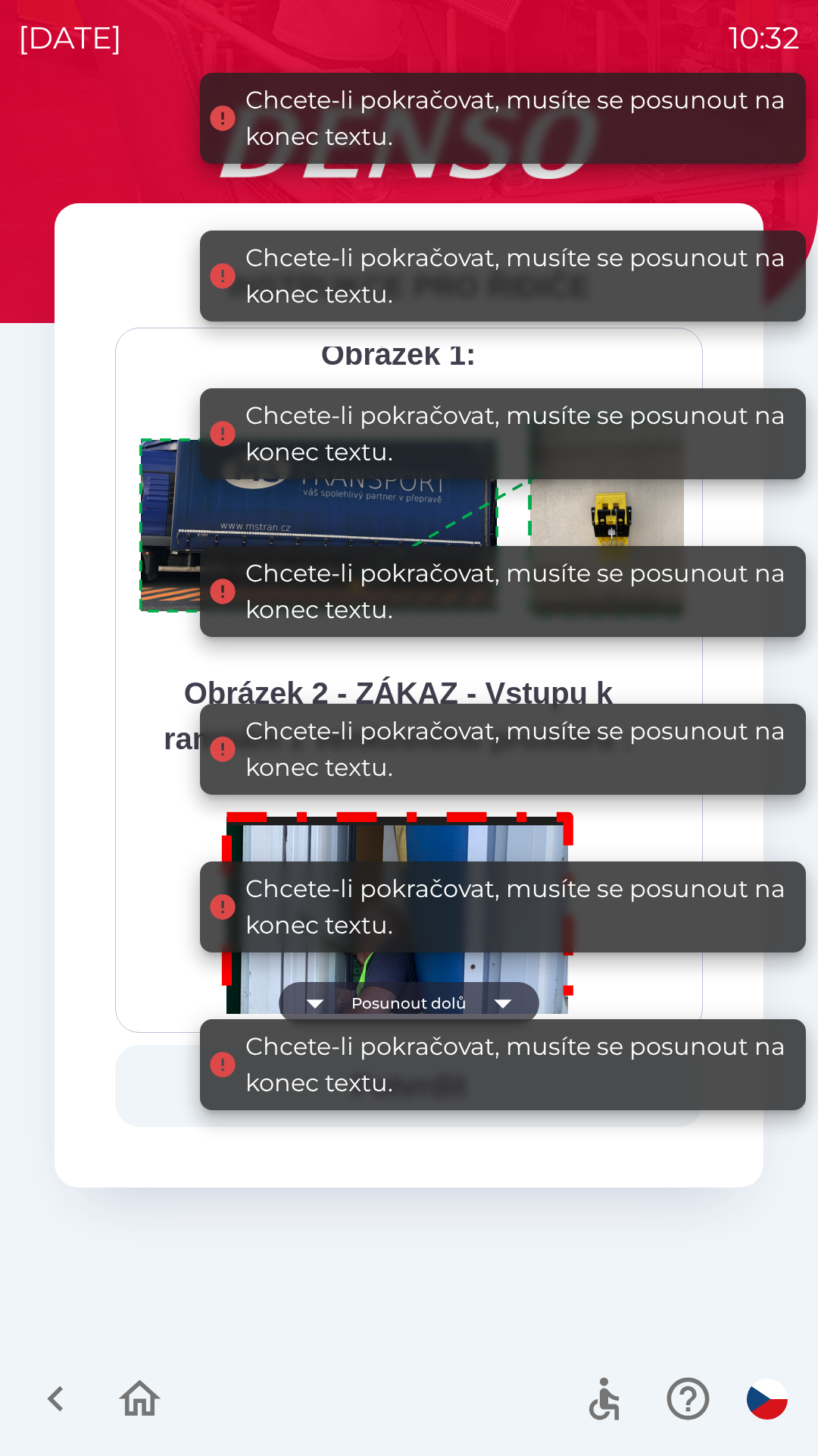
click at [432, 1000] on button "Posunout dolů" at bounding box center [409, 1003] width 261 height 42
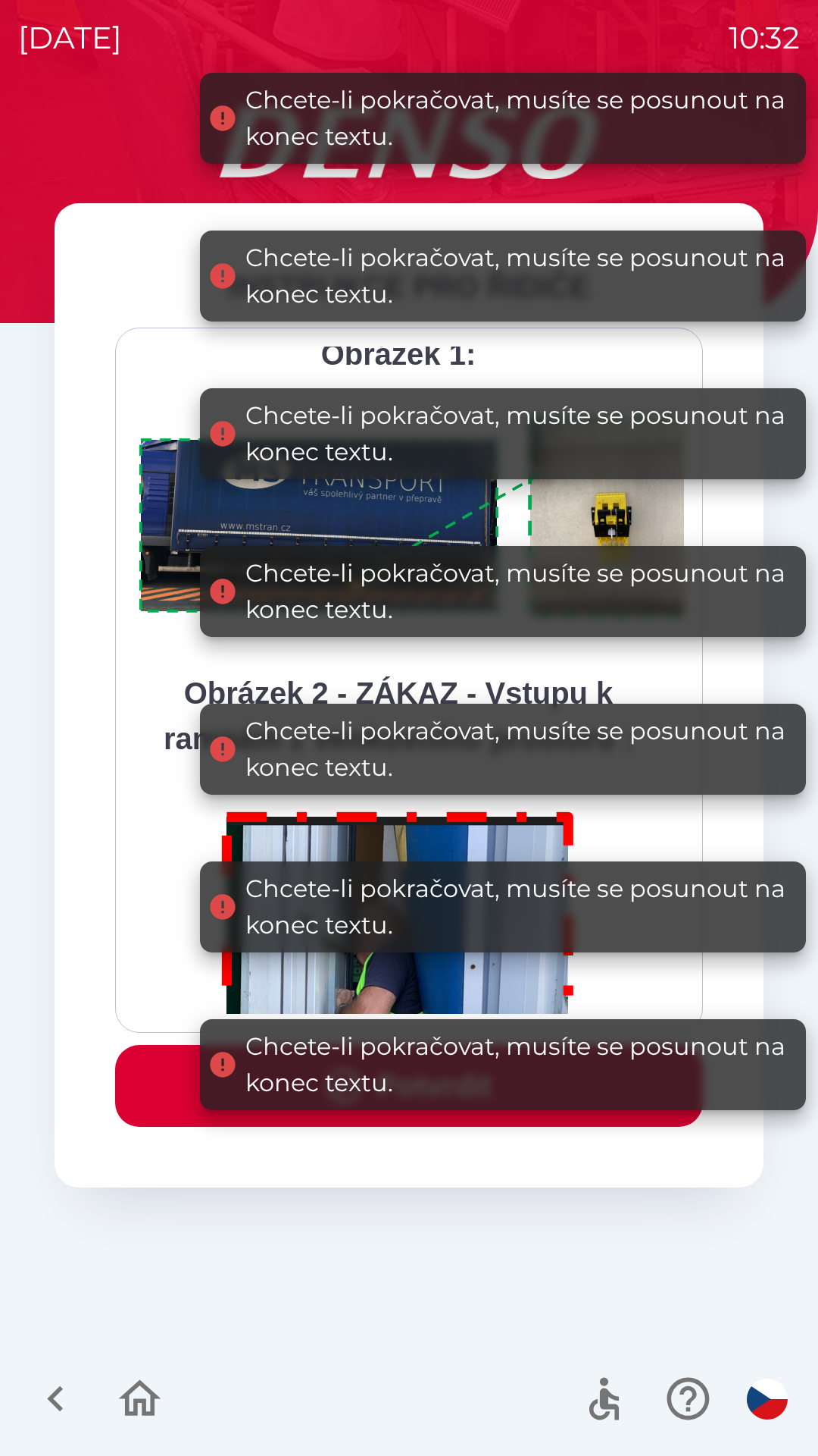
scroll to position [8521, 0]
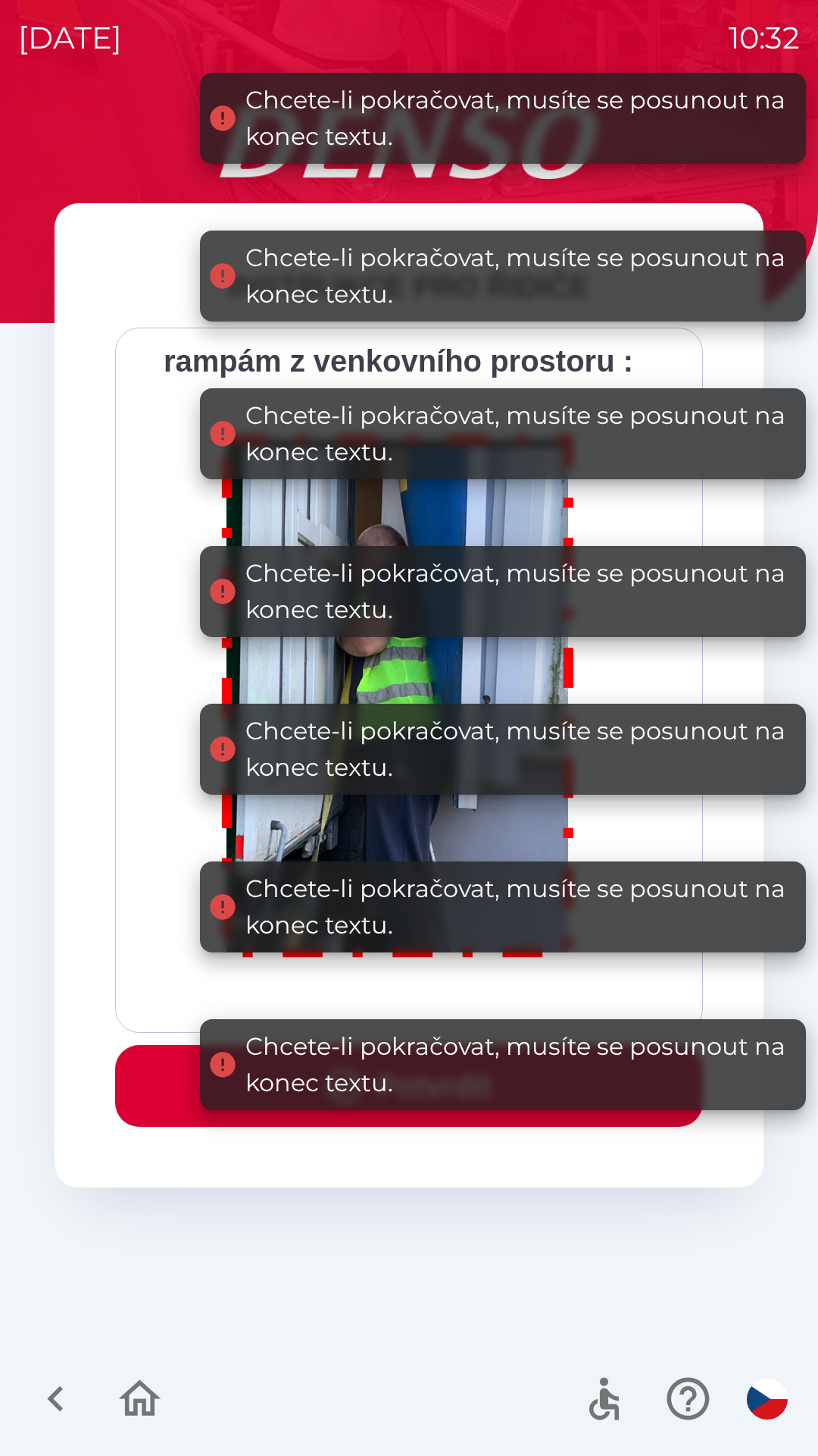
click at [420, 1003] on div "Všichni řidiči přijíždějící do skladu firmy DENSO CZECH s.r.o. jsou po průjezdu…" at bounding box center [409, 680] width 550 height 667
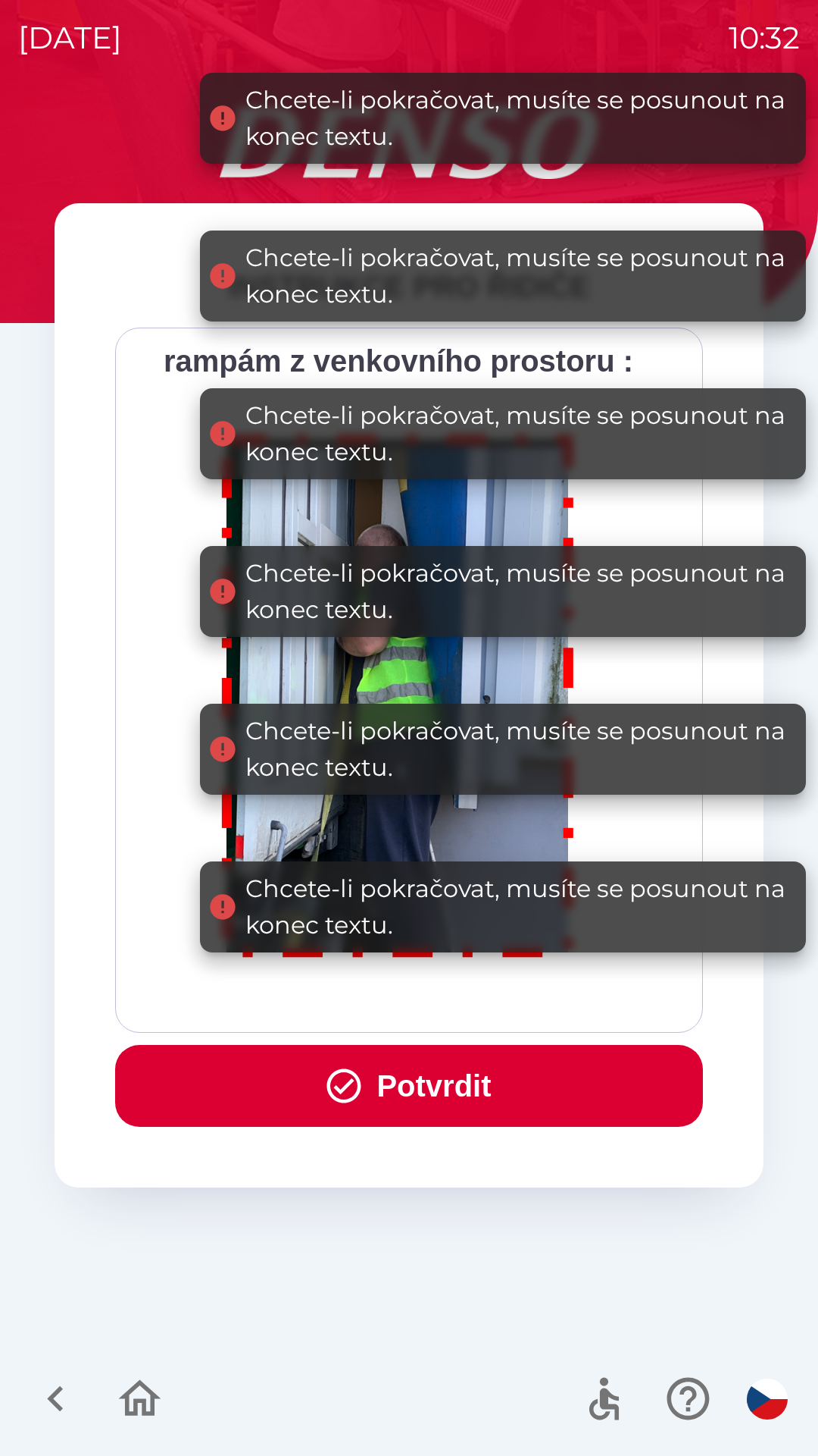
click at [435, 1077] on button "Potvrdit" at bounding box center [409, 1086] width 588 height 82
click at [436, 1082] on div "INSTRUKCE PRO ŘIDIČE Všichni řidiči přijíždějící do skladu firmy DENSO CZECH s.…" at bounding box center [409, 781] width 782 height 1349
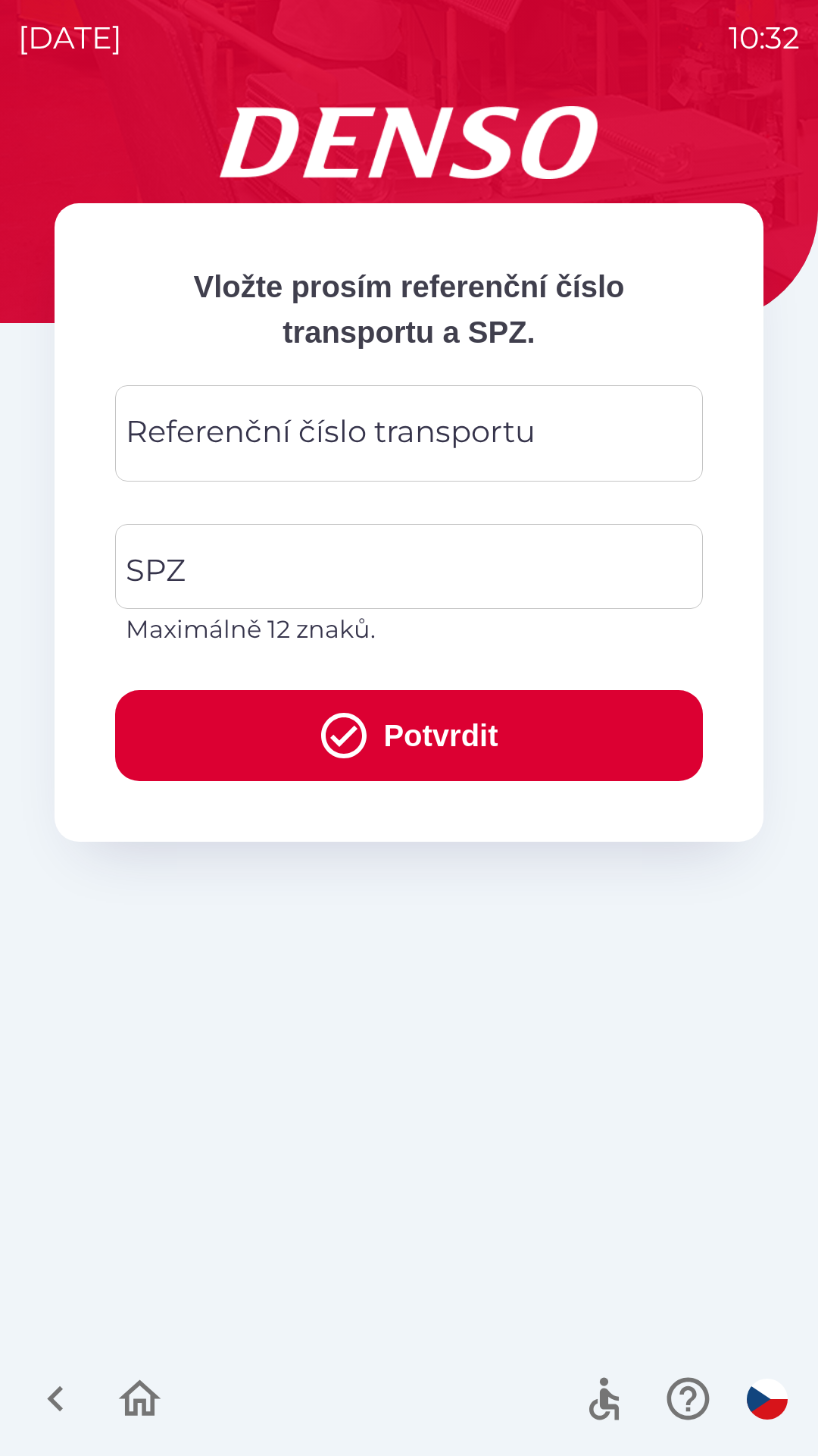
click at [306, 430] on div "Referenční číslo transportu Referenční číslo transportu" at bounding box center [409, 433] width 588 height 96
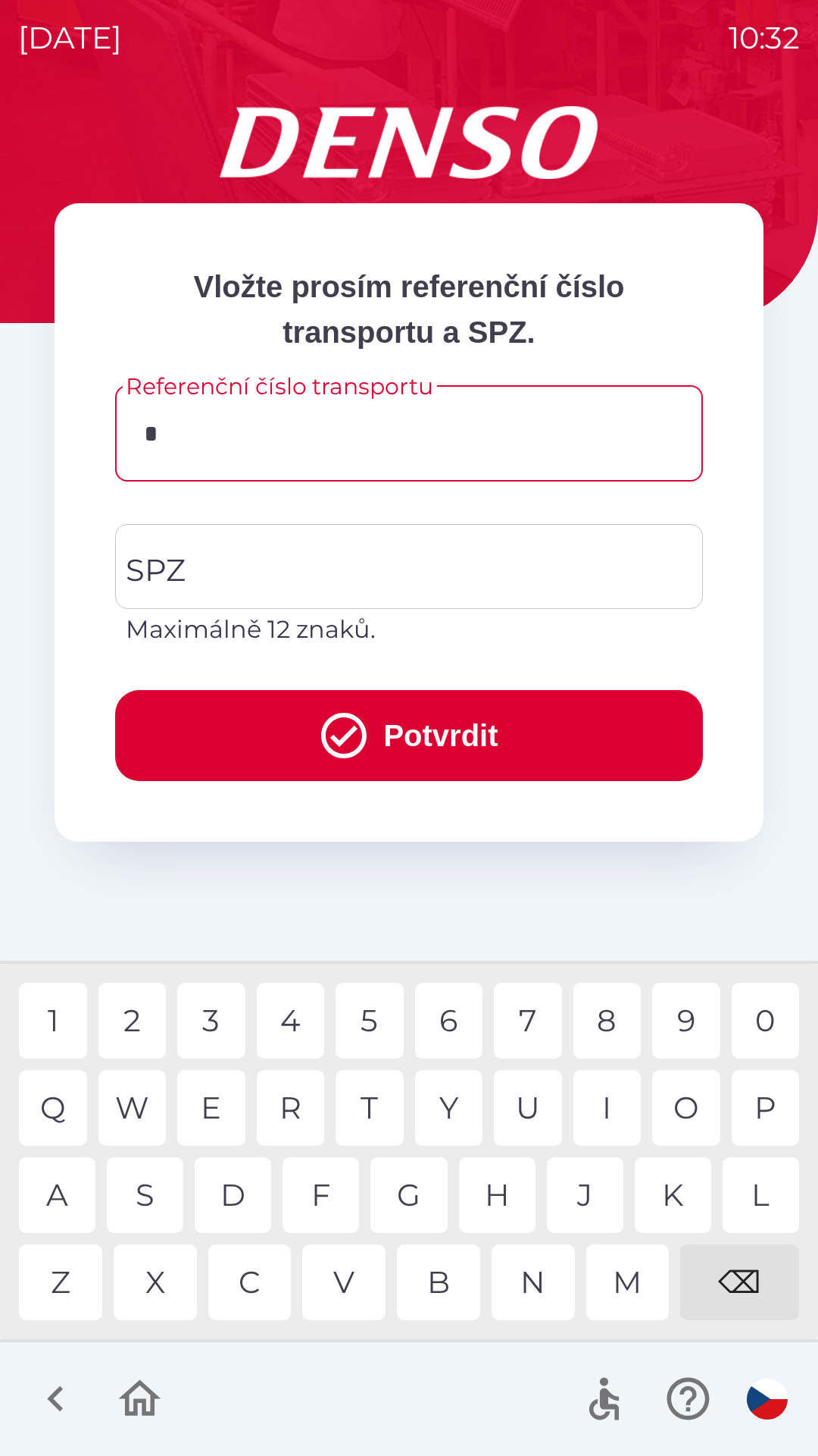
click at [250, 1271] on div "C" at bounding box center [250, 1282] width 83 height 76
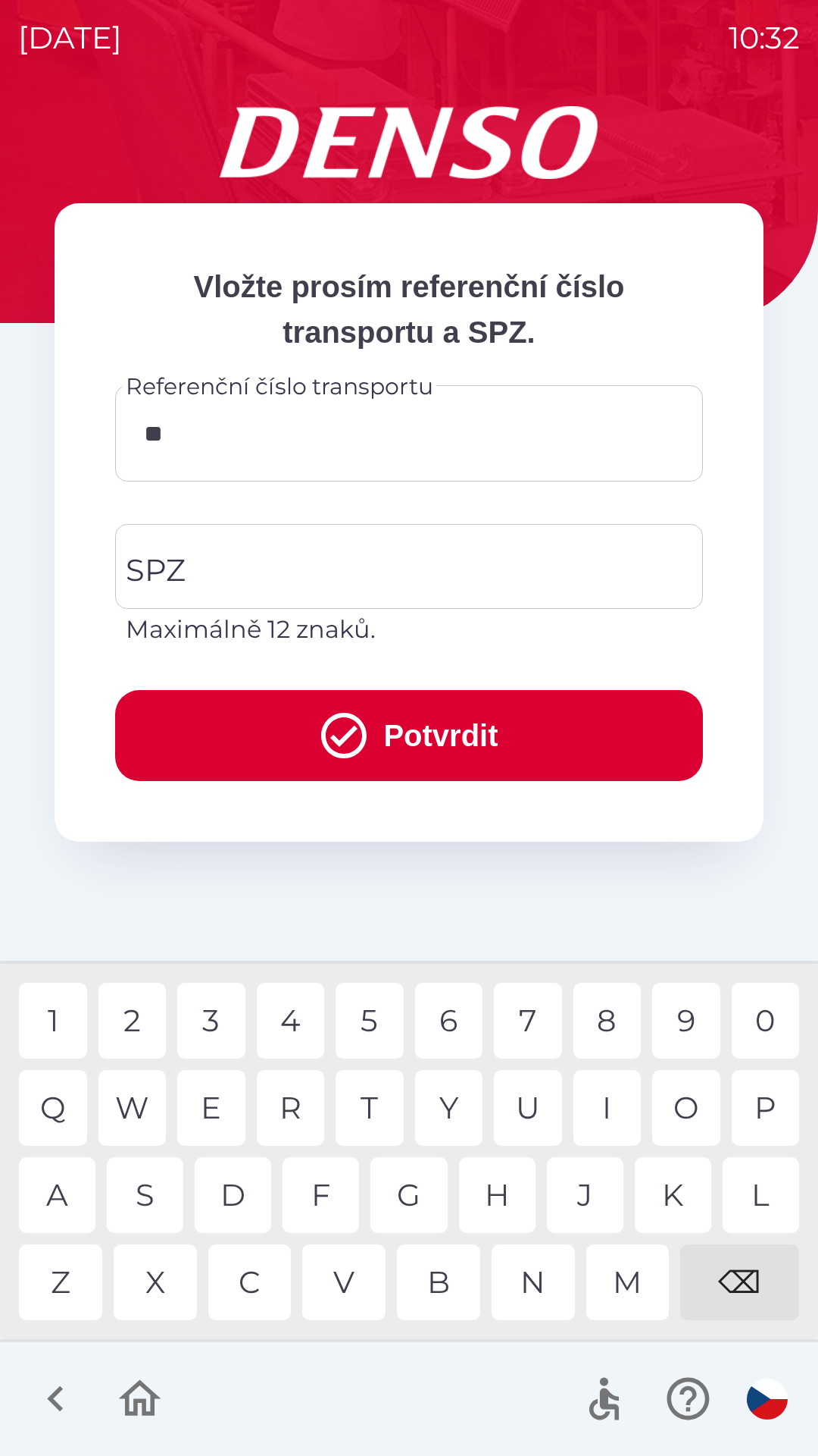
click at [52, 1113] on div "Q" at bounding box center [53, 1108] width 68 height 76
click at [767, 1008] on div "0" at bounding box center [766, 1020] width 68 height 76
click at [49, 1018] on div "1" at bounding box center [53, 1020] width 68 height 76
click at [210, 1010] on div "3" at bounding box center [211, 1020] width 68 height 76
type input "*********"
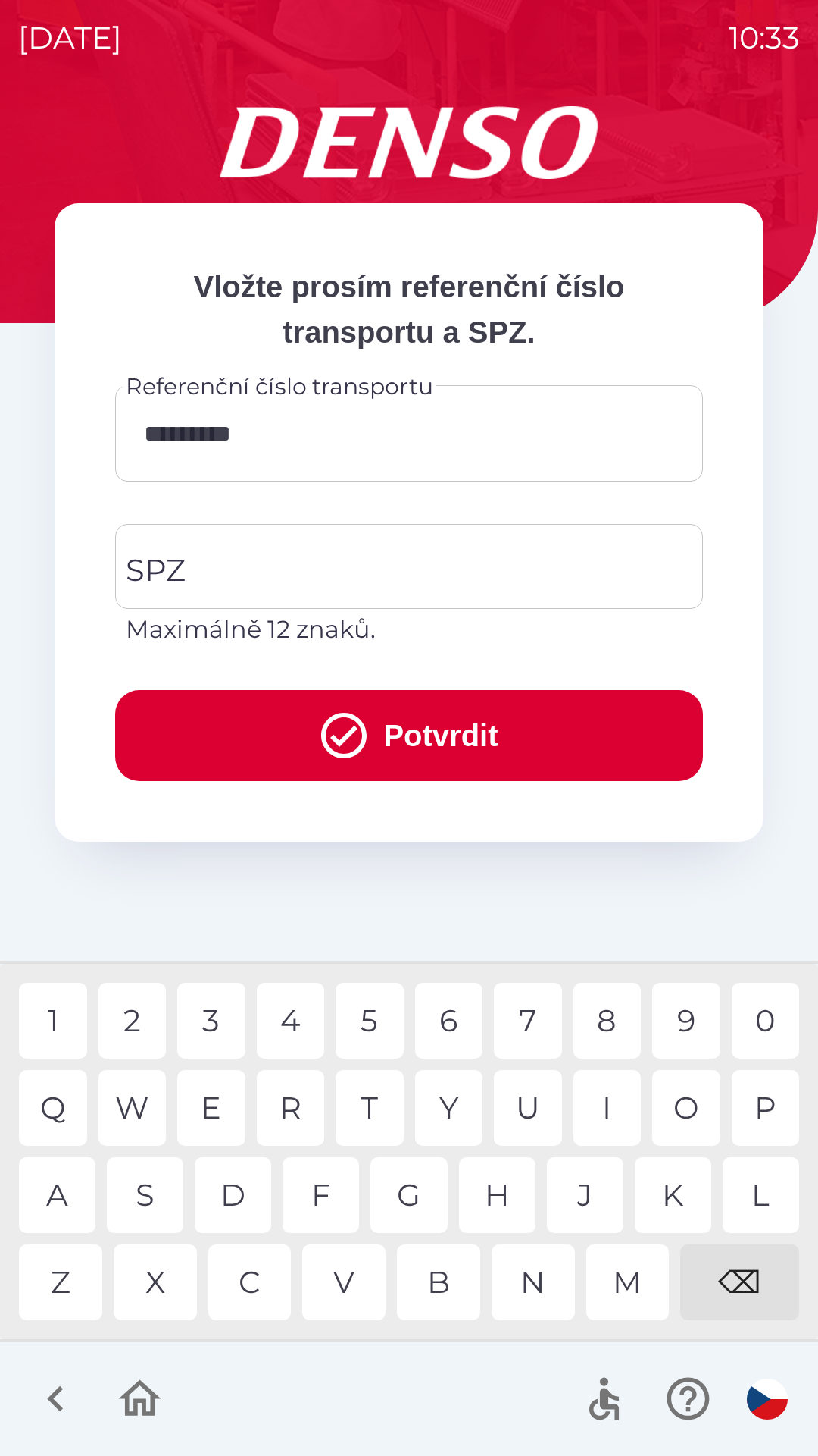
click at [528, 1023] on div "7" at bounding box center [527, 1020] width 68 height 76
click at [249, 554] on input "SPZ" at bounding box center [397, 566] width 551 height 71
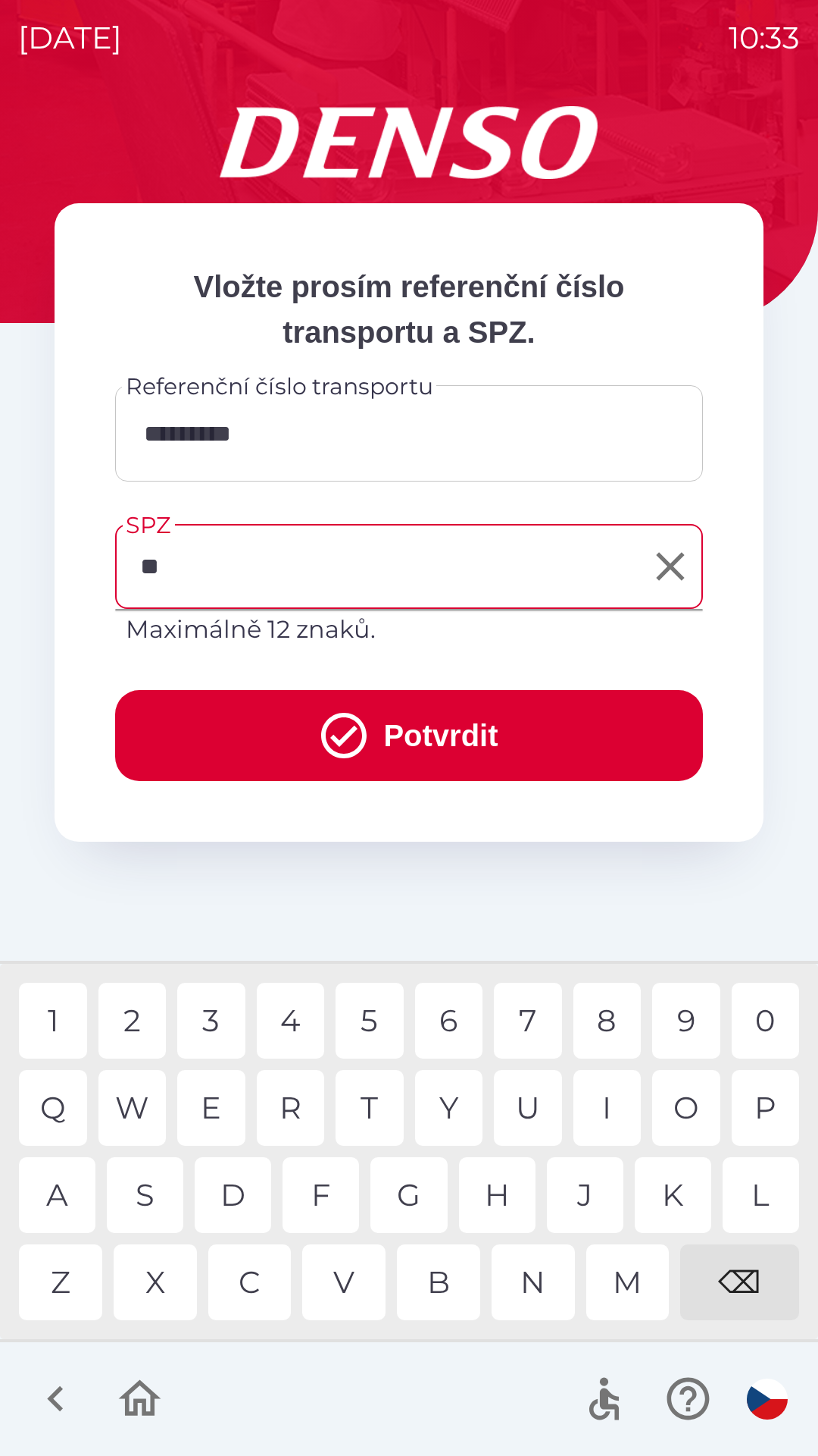
click at [150, 1189] on div "S" at bounding box center [145, 1195] width 77 height 76
type input "*******"
click at [133, 1007] on div "2" at bounding box center [132, 1020] width 68 height 76
click at [396, 727] on button "Potvrdit" at bounding box center [409, 736] width 588 height 91
